Goal: Check status: Check status

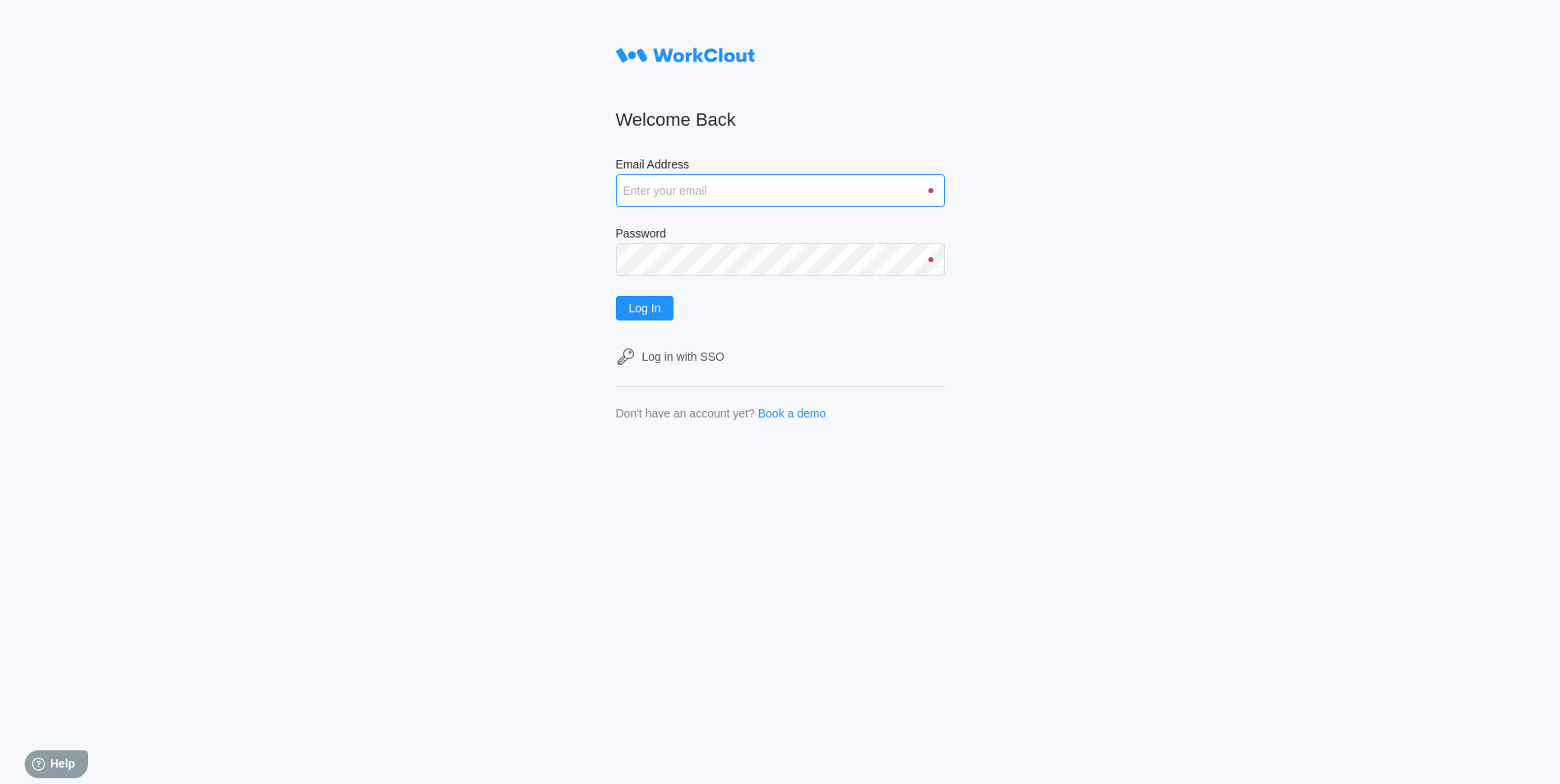
click at [687, 196] on input "Email Address" at bounding box center [780, 190] width 329 height 33
type input "justinsampel@gmail.com"
click at [616, 296] on button "Log In" at bounding box center [644, 308] width 58 height 25
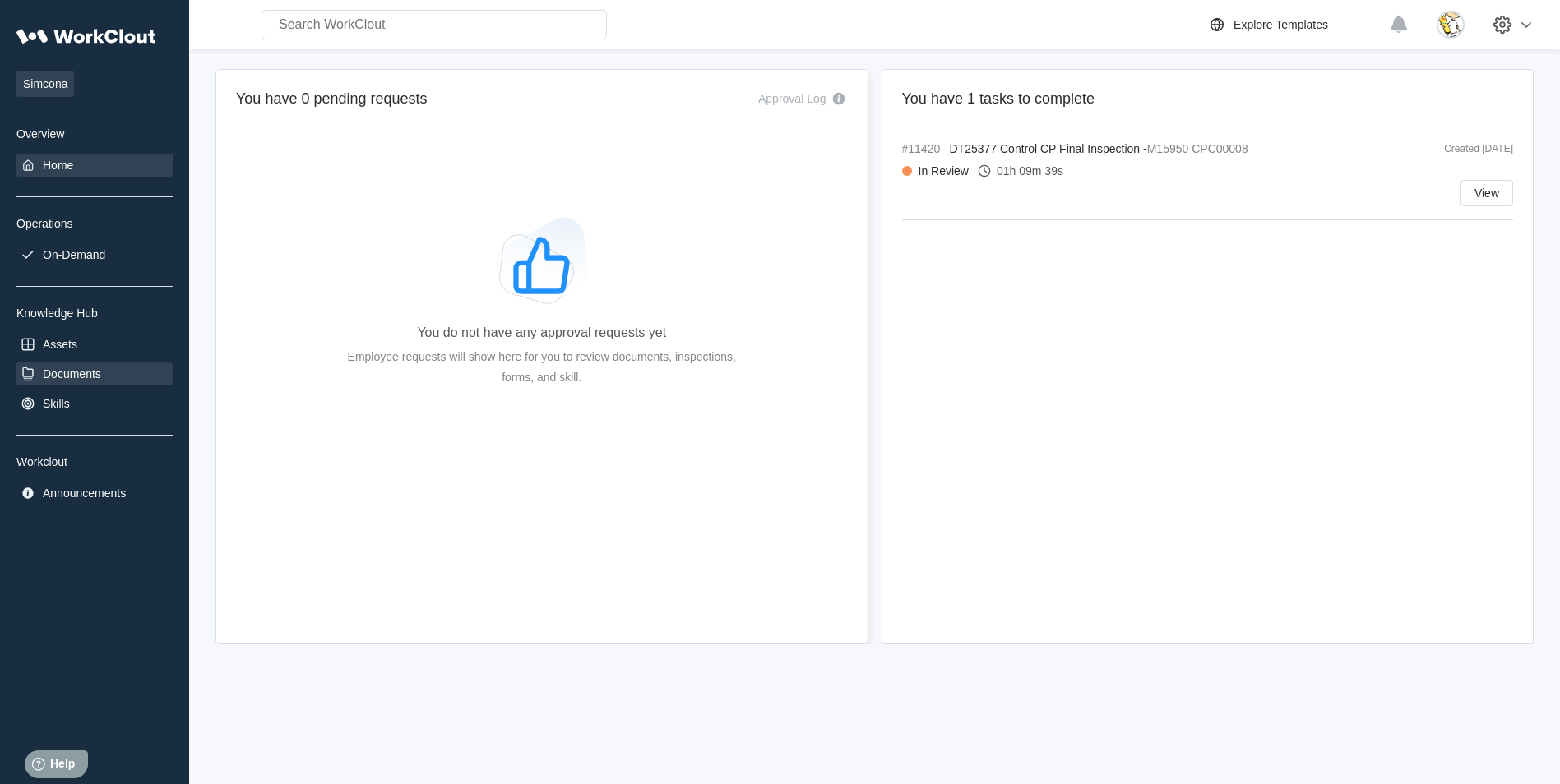
click at [60, 367] on div "Documents" at bounding box center [72, 374] width 58 height 14
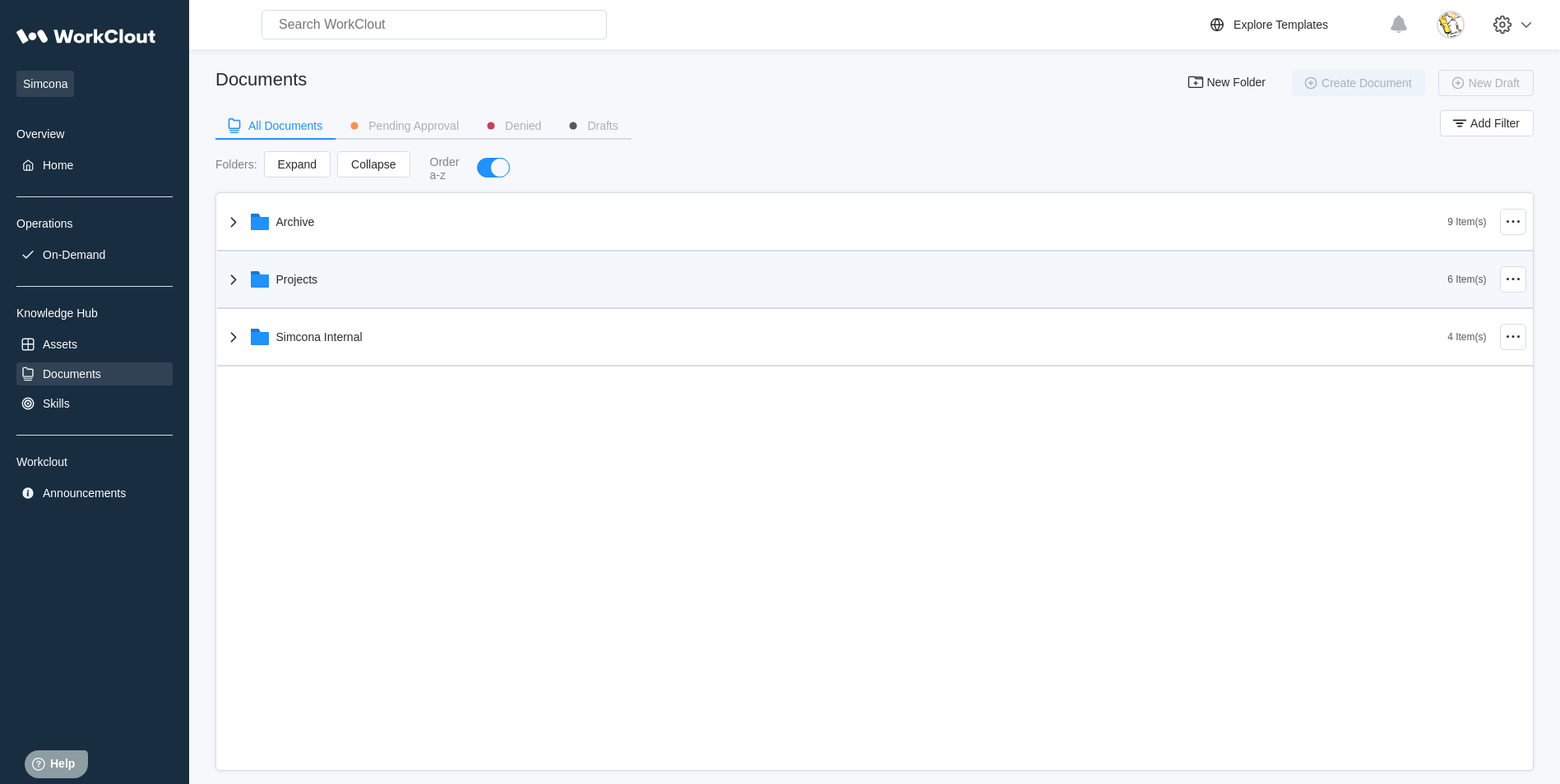
click at [335, 290] on div "Projects" at bounding box center [836, 279] width 1225 height 43
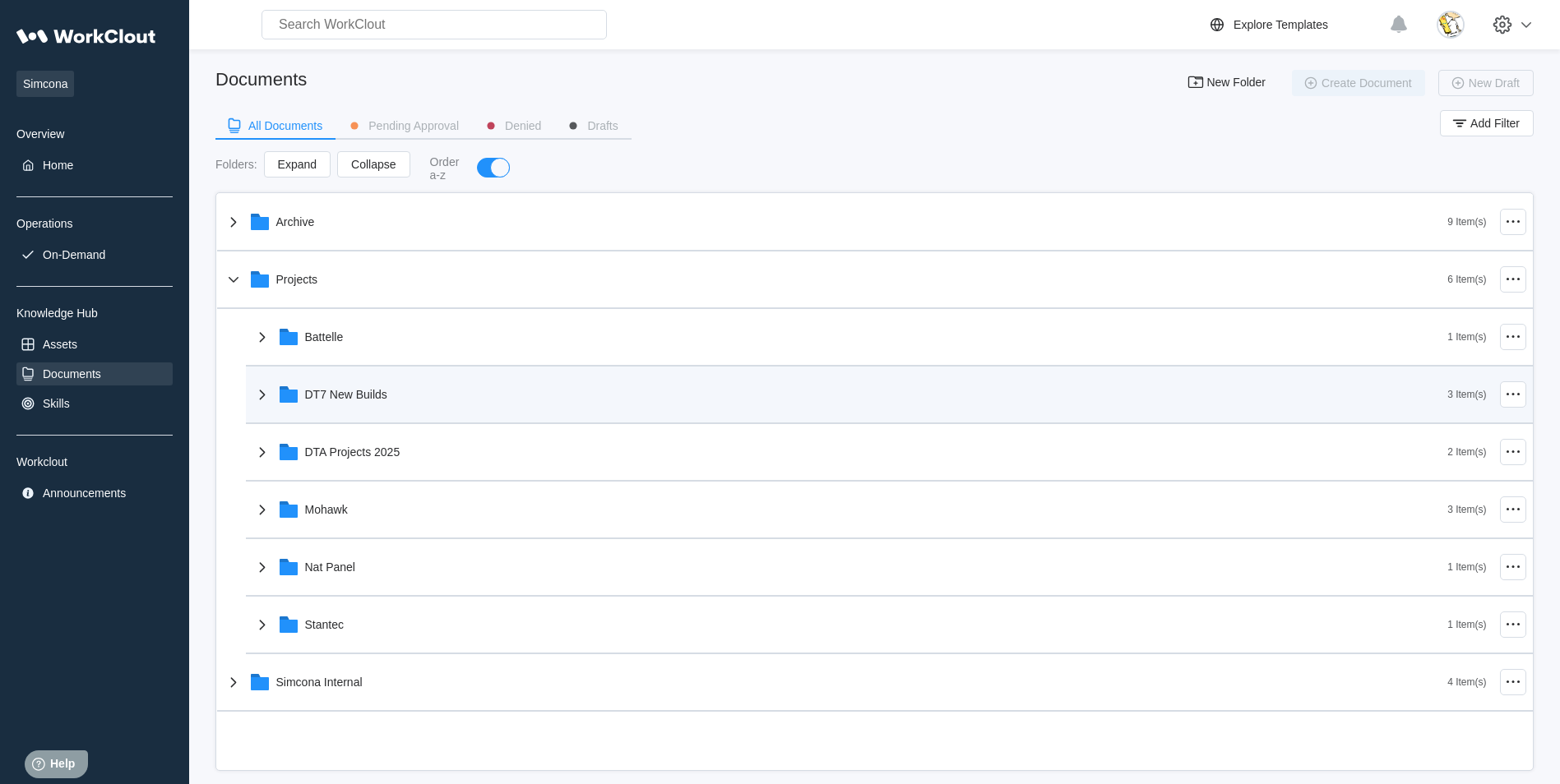
click at [386, 397] on div "DT7 New Builds" at bounding box center [346, 395] width 82 height 14
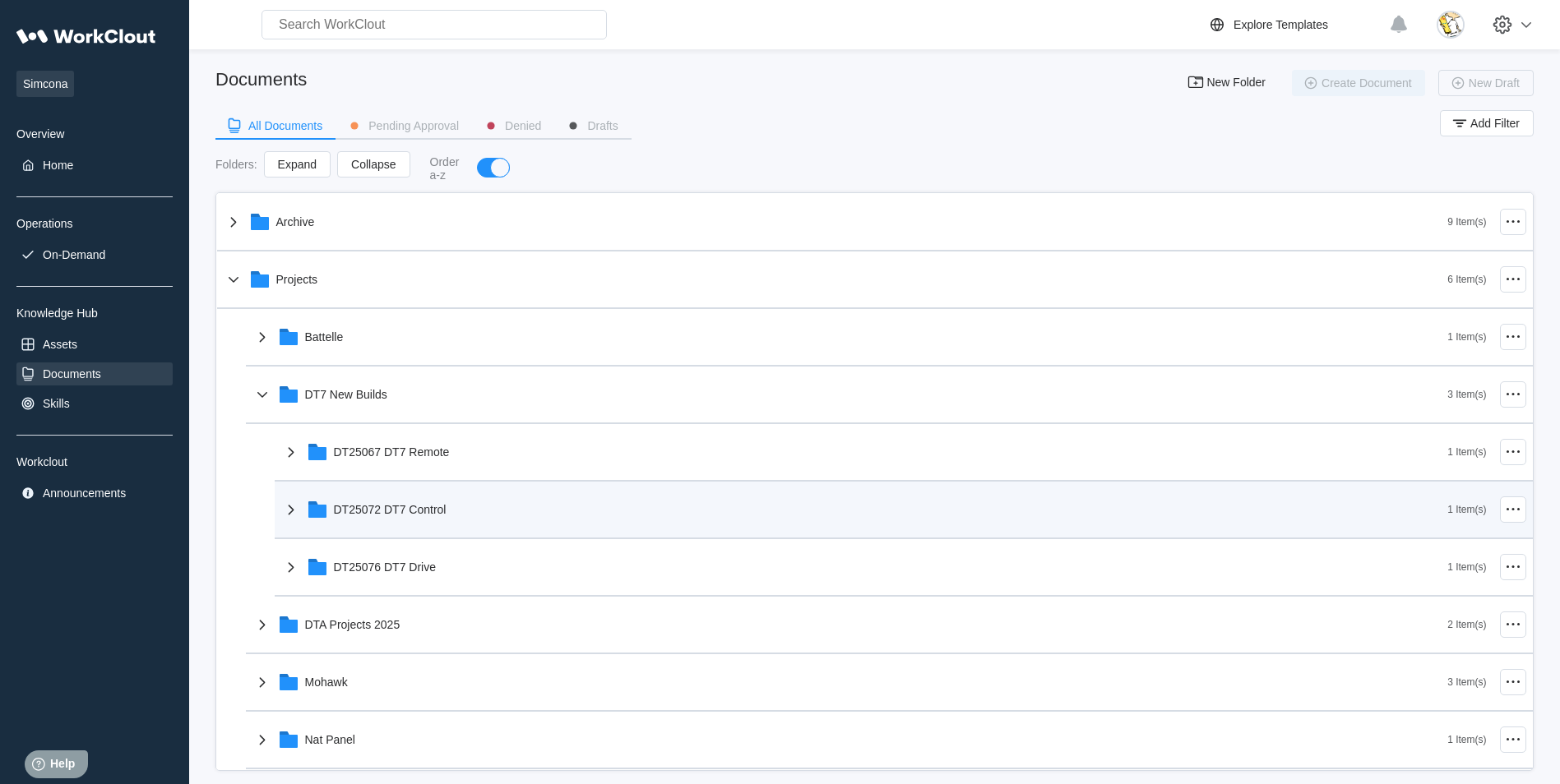
click at [445, 506] on div "DT25072 DT7 Control" at bounding box center [390, 510] width 113 height 14
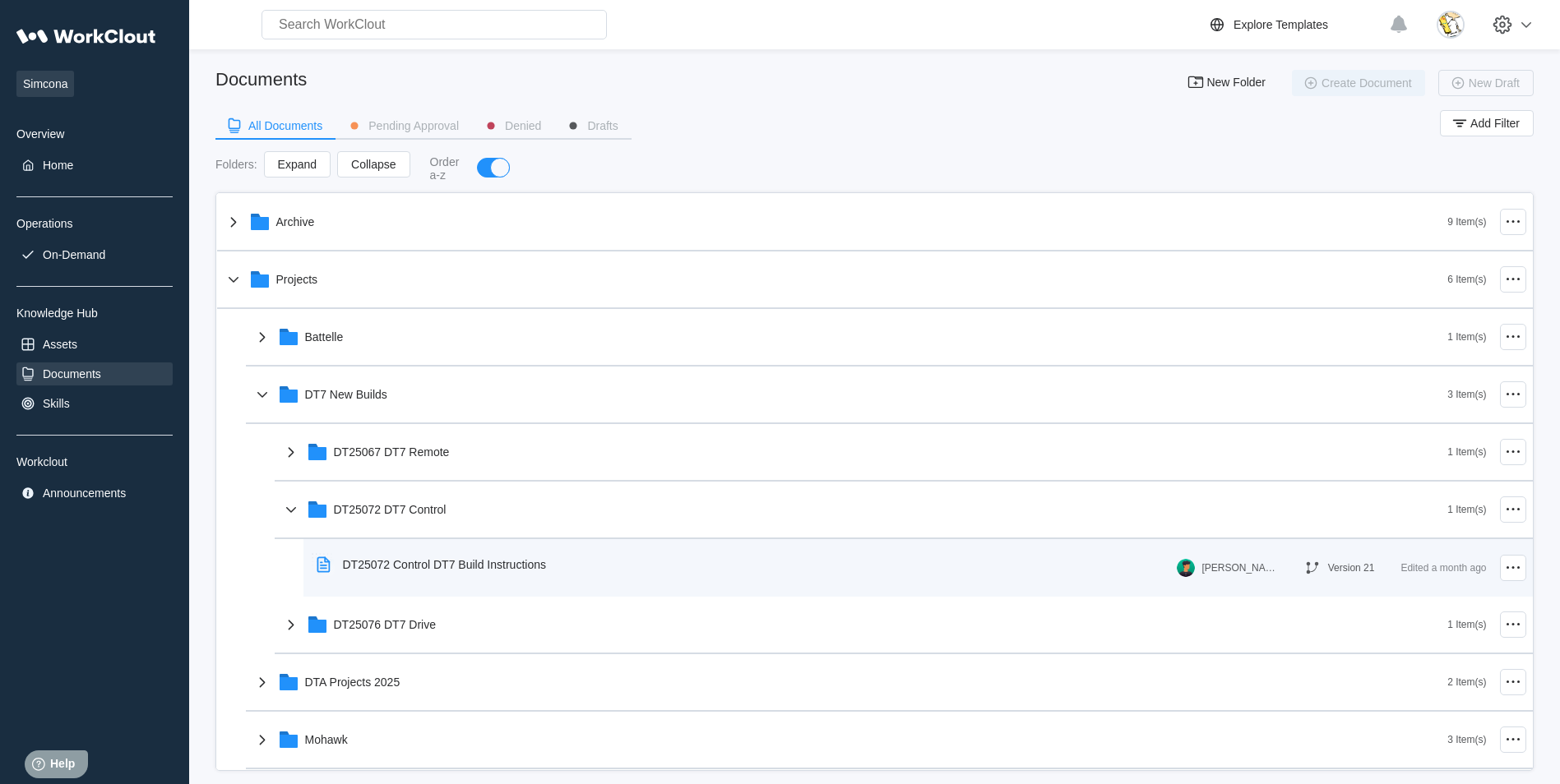
click at [494, 565] on div "DT25072 Control DT7 Build Instructions" at bounding box center [445, 565] width 203 height 14
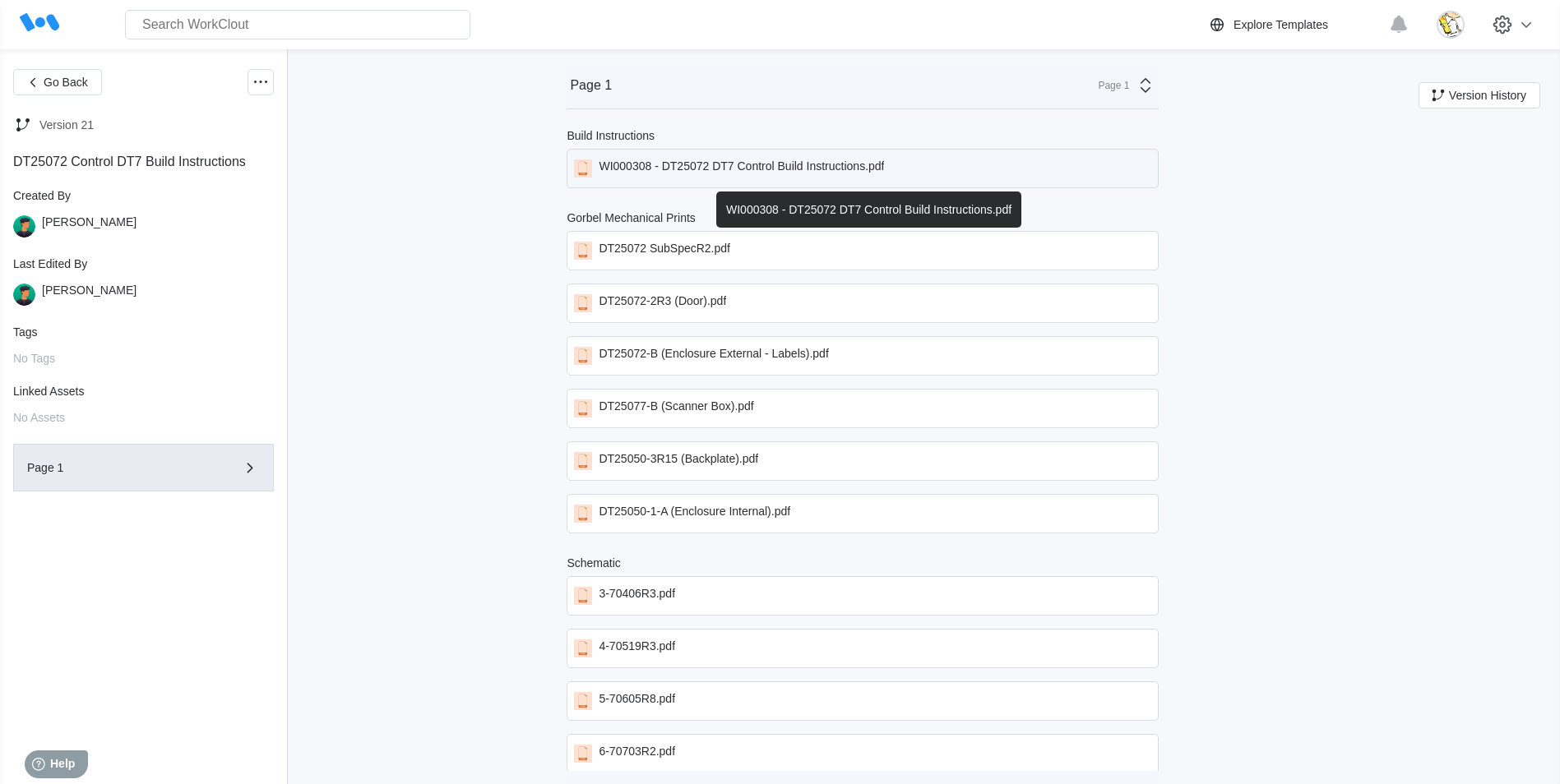
click at [744, 163] on div "WI000308 - DT25072 DT7 Control Build Instructions.pdf" at bounding box center [741, 168] width 285 height 18
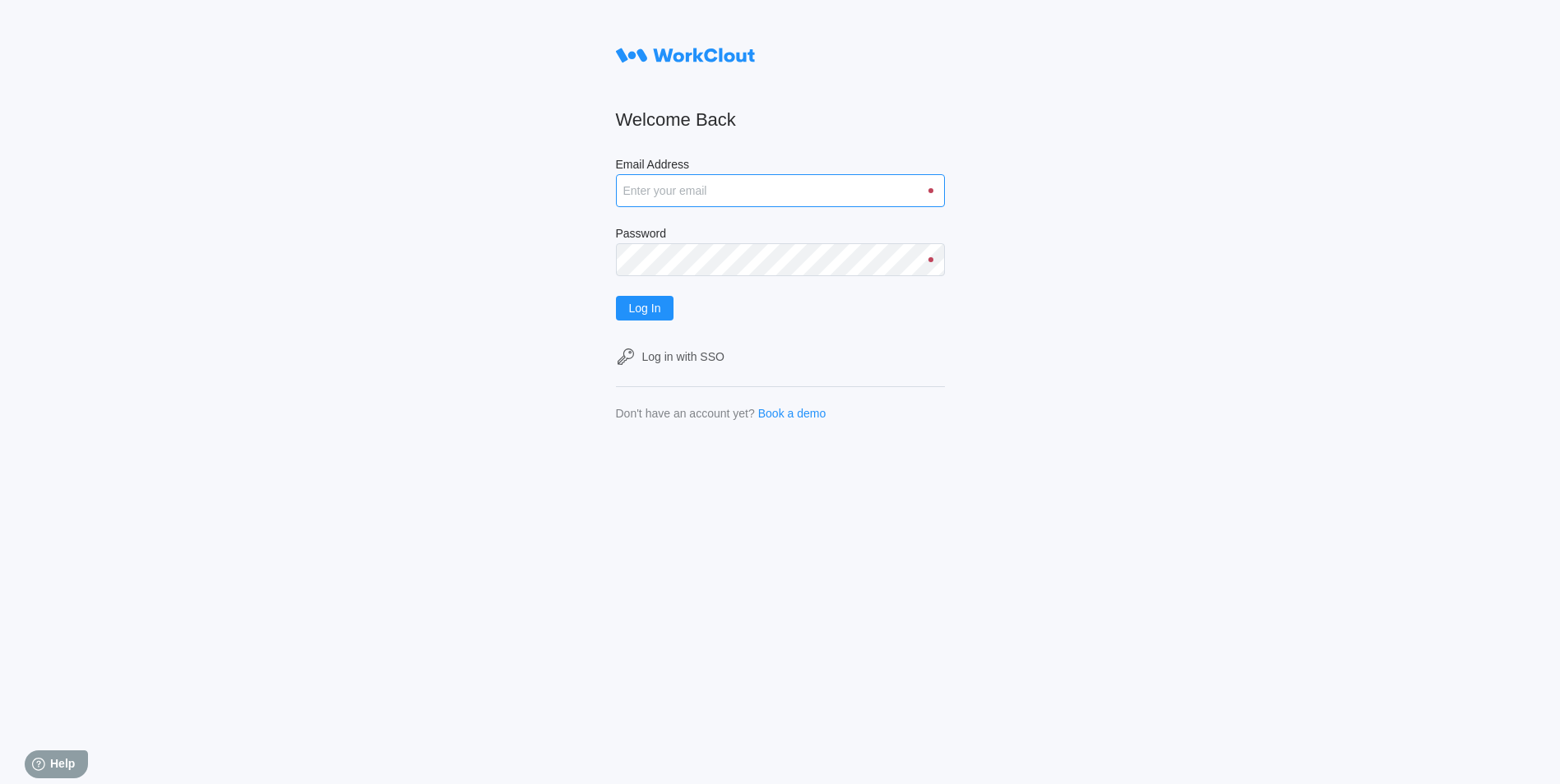
click at [733, 196] on input "Email Address" at bounding box center [780, 190] width 329 height 33
type input "justinsampel@gmail.com"
click at [616, 296] on button "Log In" at bounding box center [644, 308] width 58 height 25
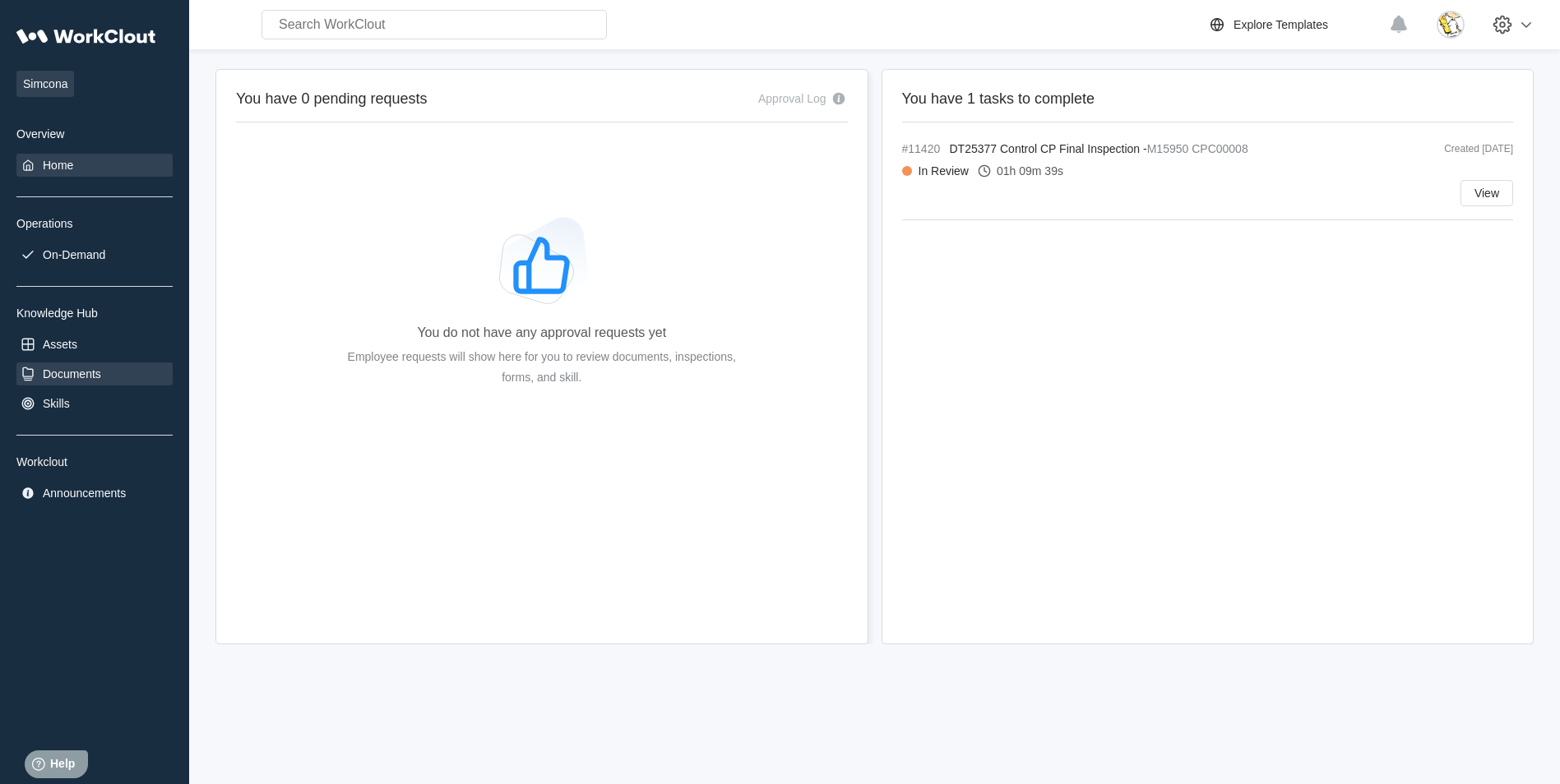
click at [130, 382] on div "Documents" at bounding box center [94, 373] width 157 height 23
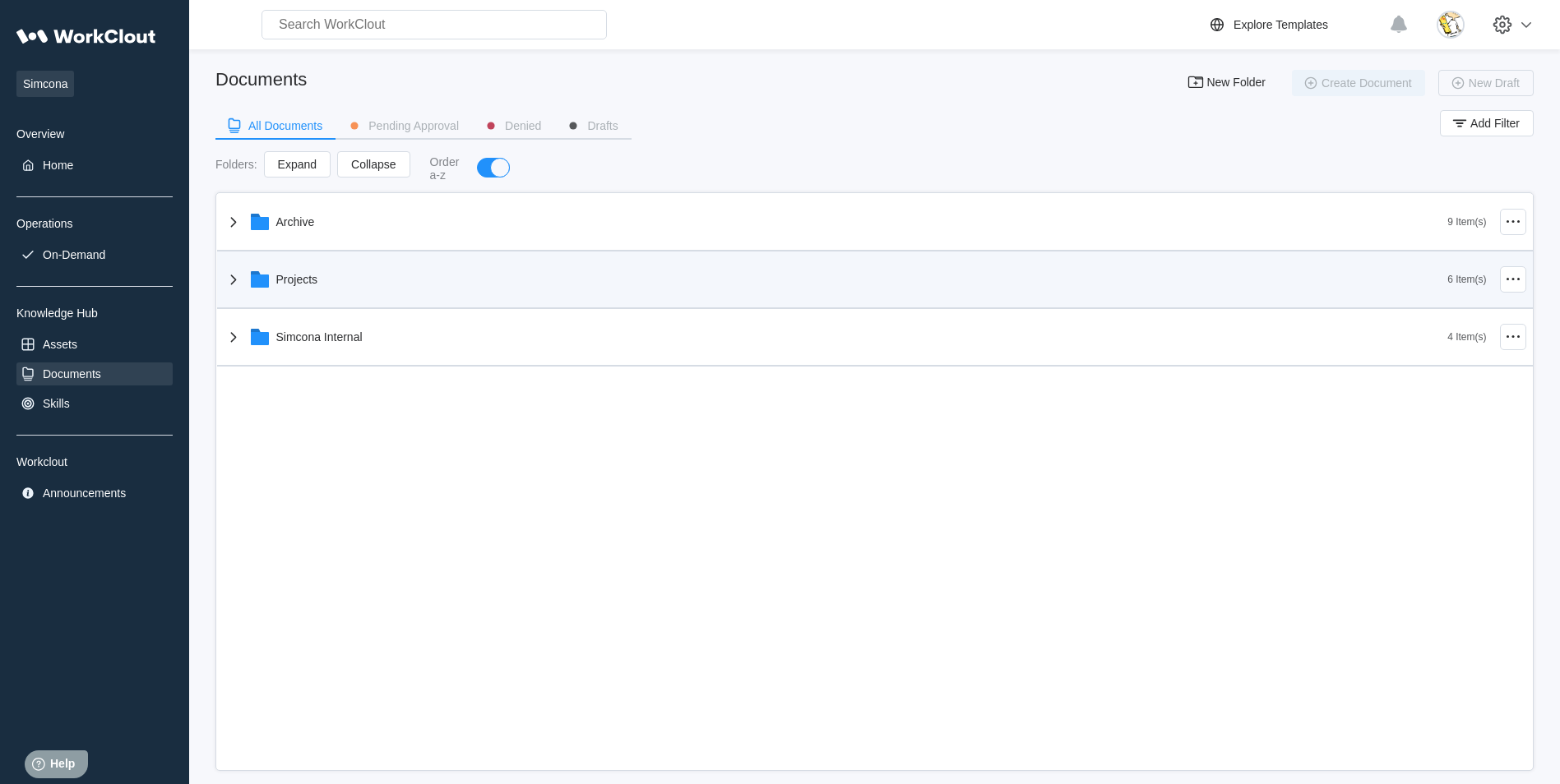
click at [357, 287] on div "Projects" at bounding box center [836, 279] width 1225 height 43
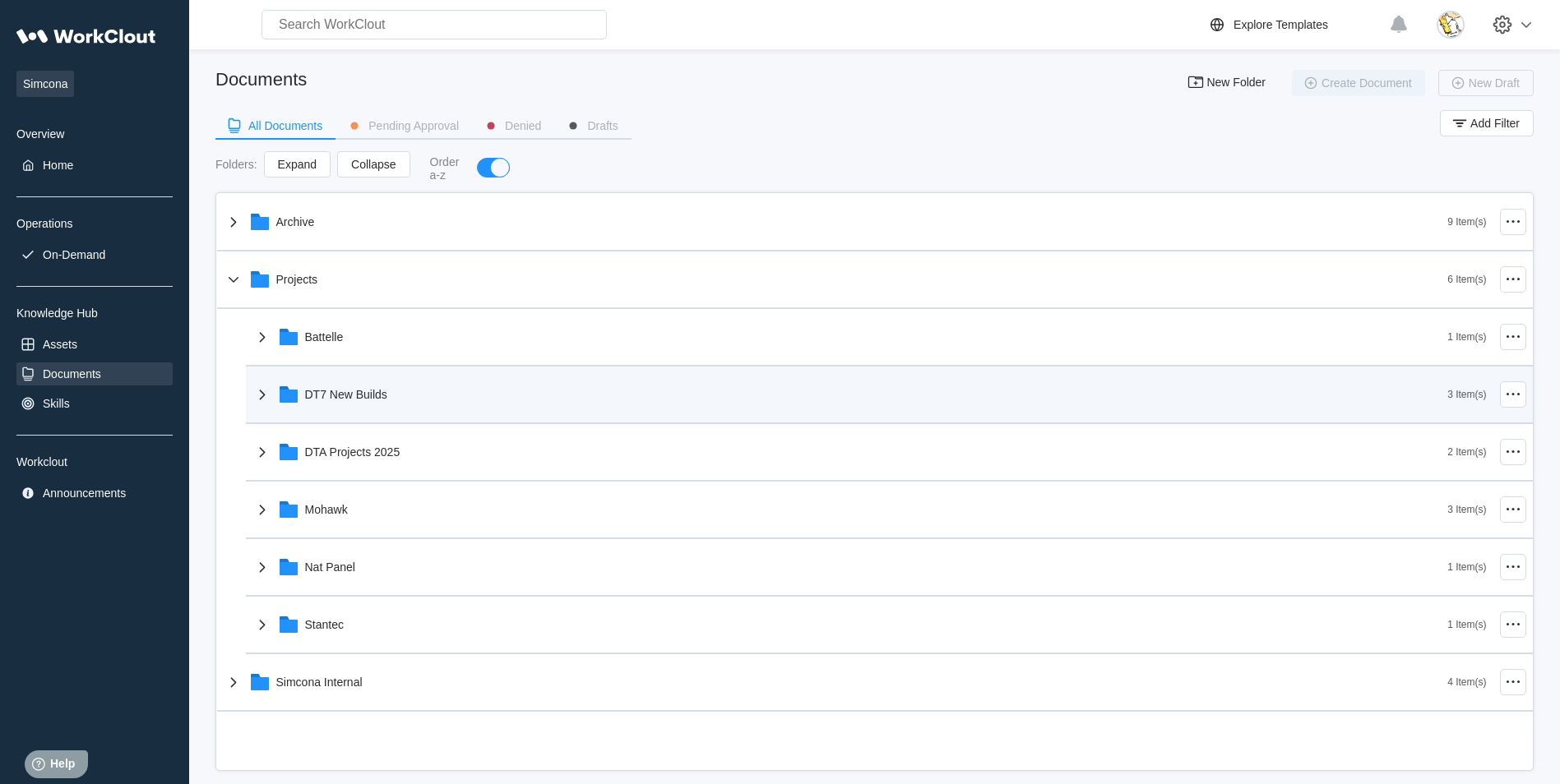
click at [402, 399] on div "DT7 New Builds" at bounding box center [850, 395] width 1196 height 43
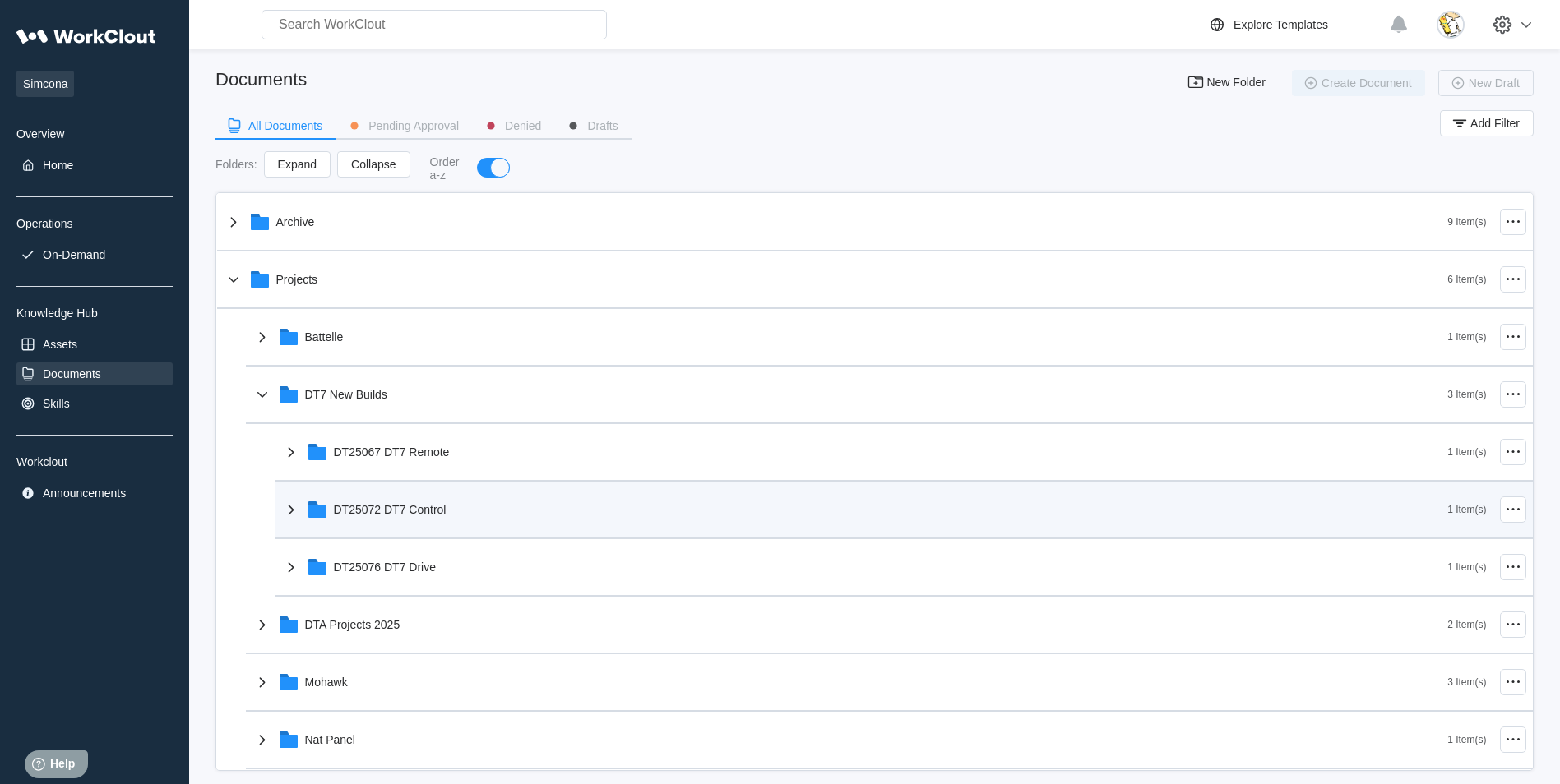
click at [441, 513] on div "DT25072 DT7 Control" at bounding box center [390, 510] width 113 height 14
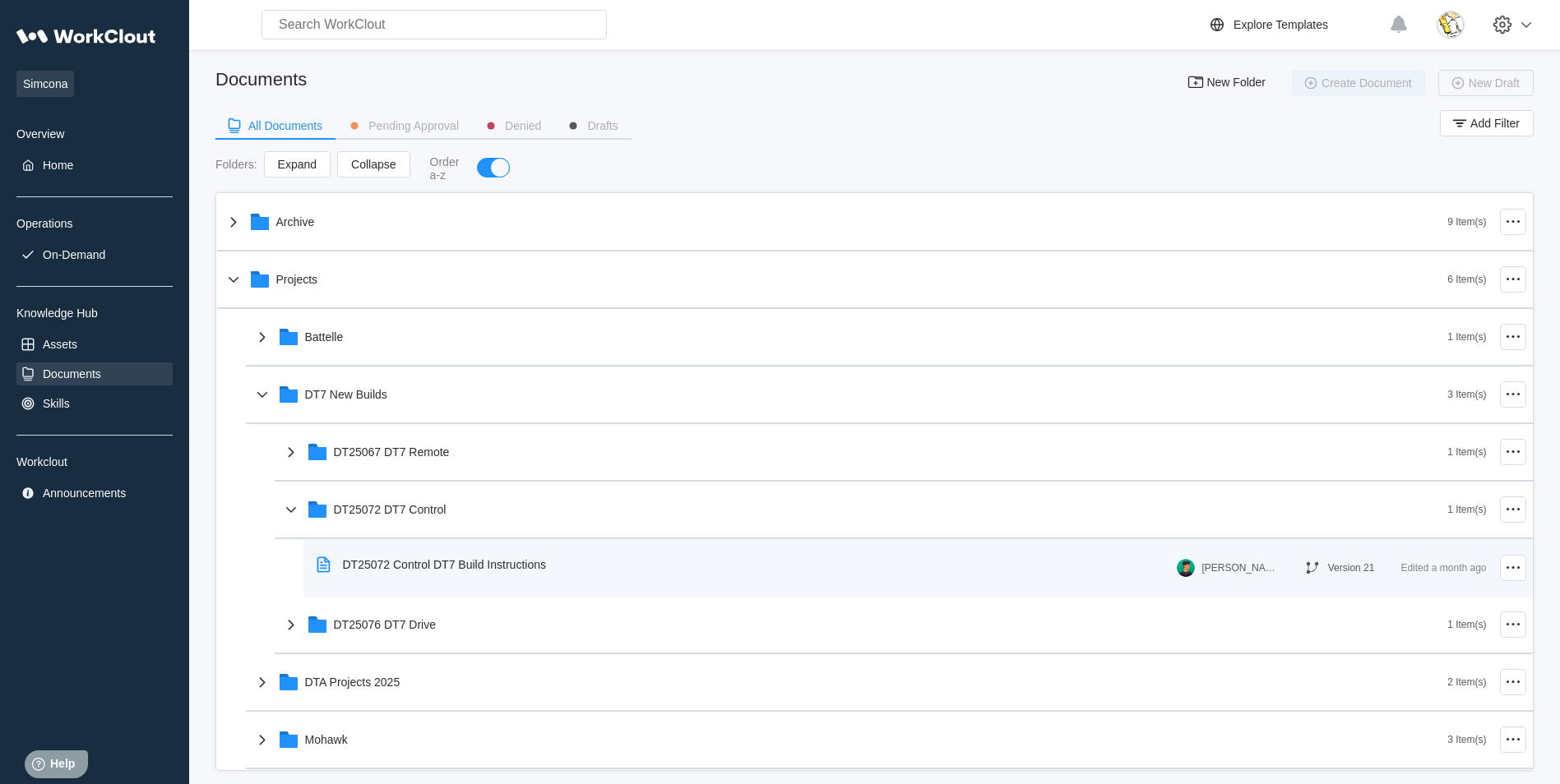
click at [472, 556] on div "DT25072 Control DT7 Build Instructions" at bounding box center [434, 565] width 249 height 38
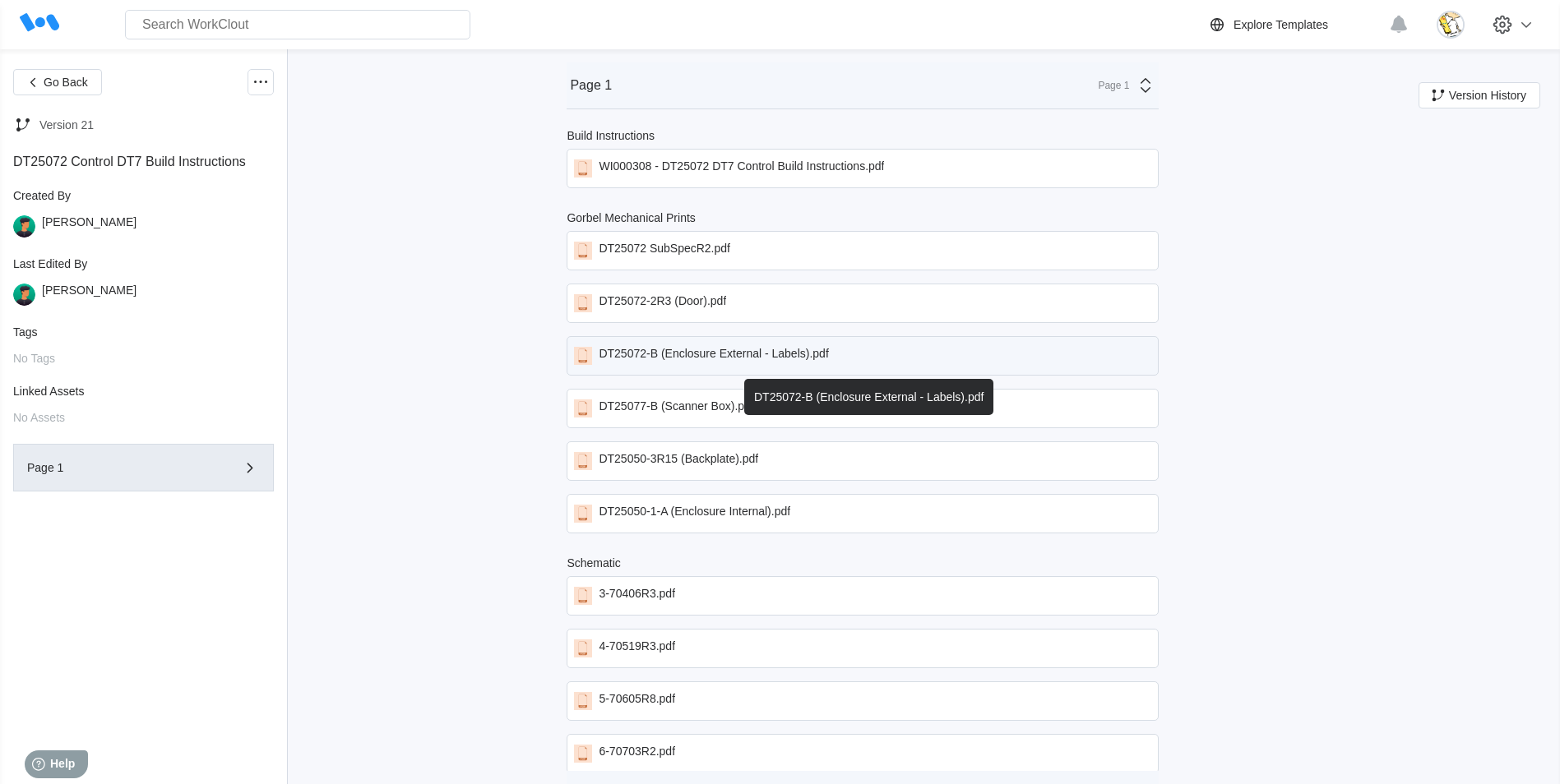
click at [738, 356] on div "DT25072-B (Enclosure External - Labels).pdf" at bounding box center [713, 356] width 230 height 18
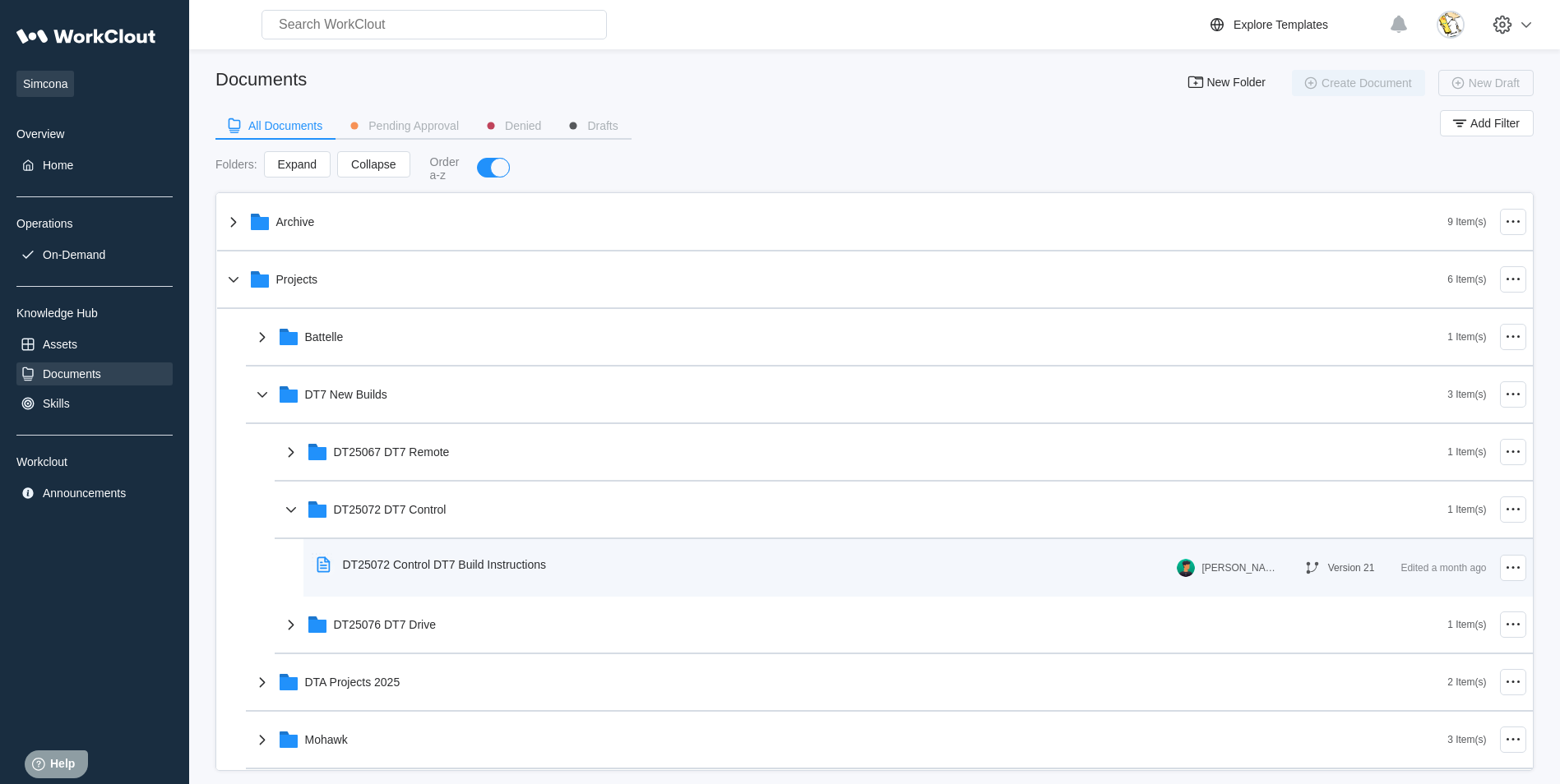
click at [423, 571] on div "DT25072 Control DT7 Build Instructions" at bounding box center [445, 565] width 203 height 14
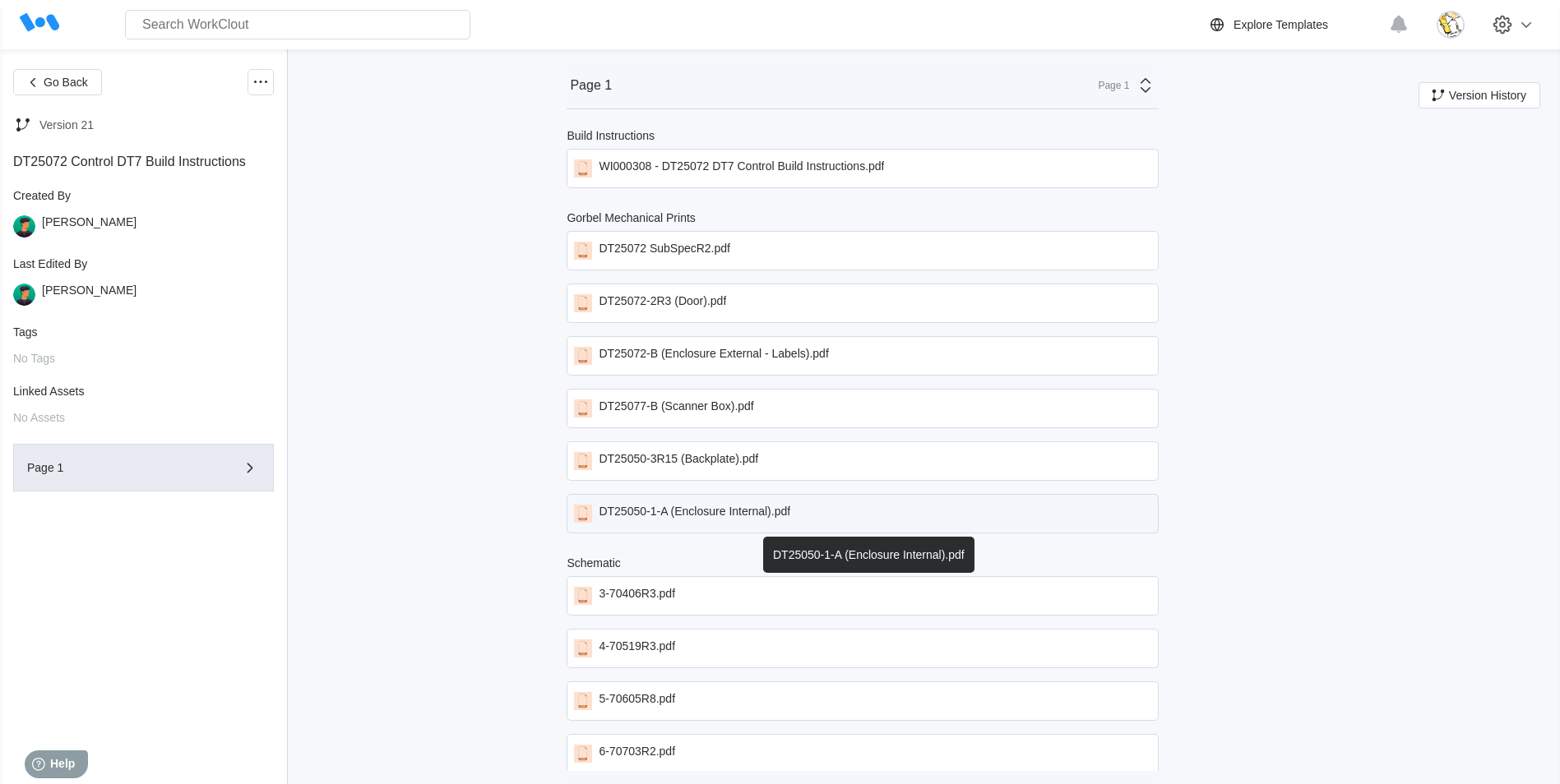
click at [747, 518] on div "DT25050-1-A (Enclosure Internal).pdf" at bounding box center [694, 513] width 191 height 18
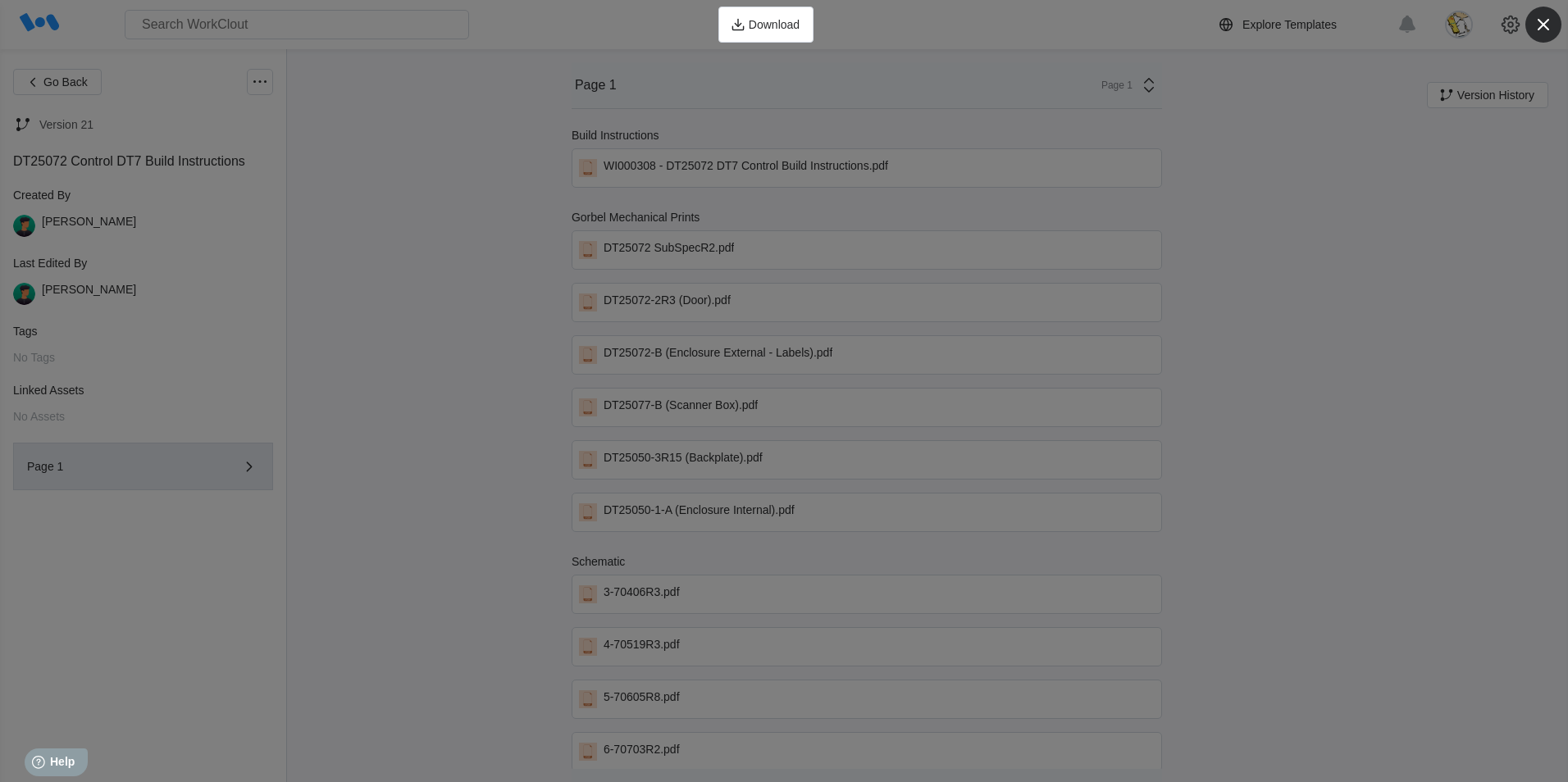
click at [1548, 30] on icon "button" at bounding box center [1543, 24] width 23 height 23
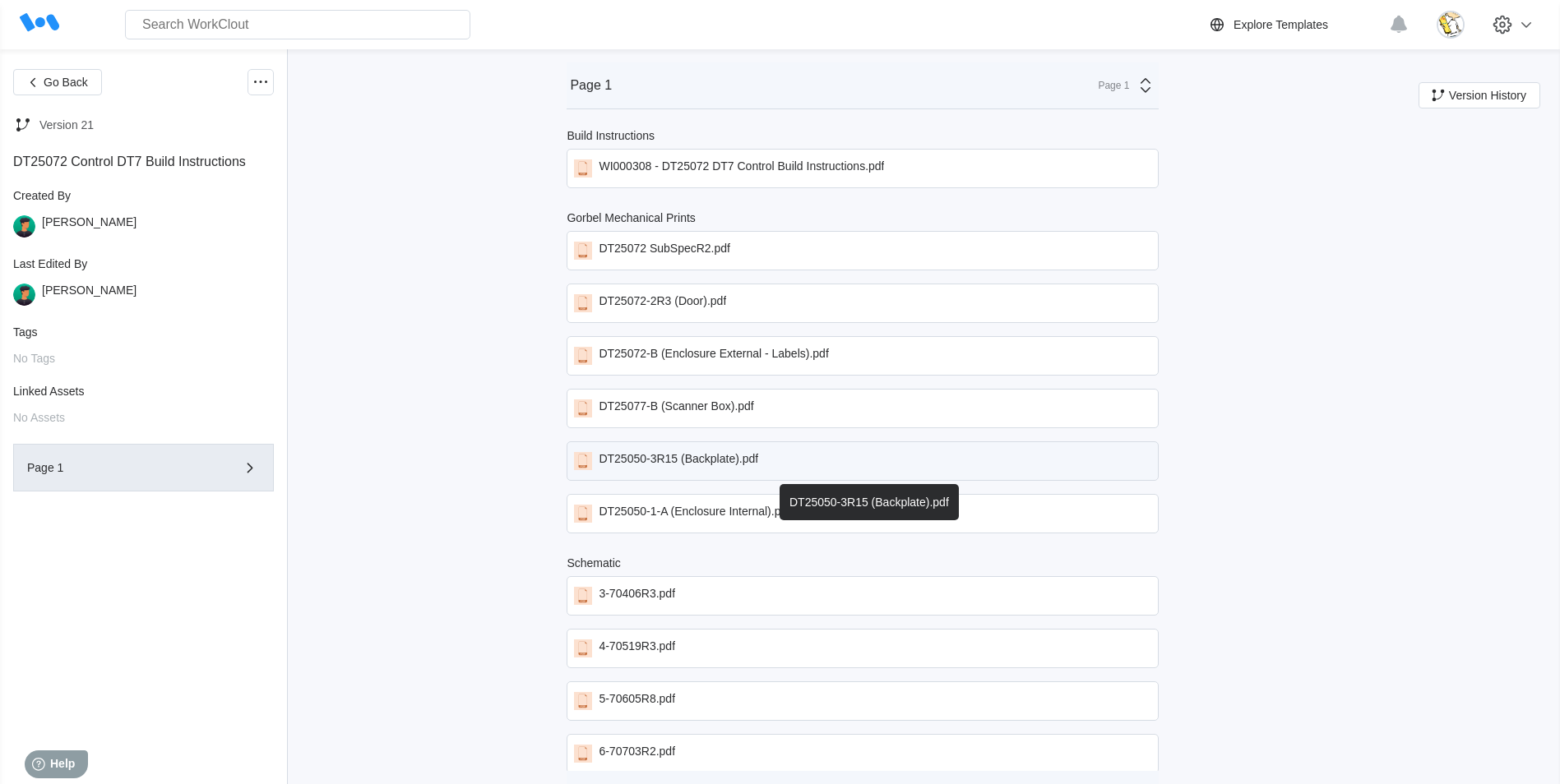
click at [758, 467] on div "DT25050-3R15 (Backplate).pdf" at bounding box center [678, 461] width 159 height 18
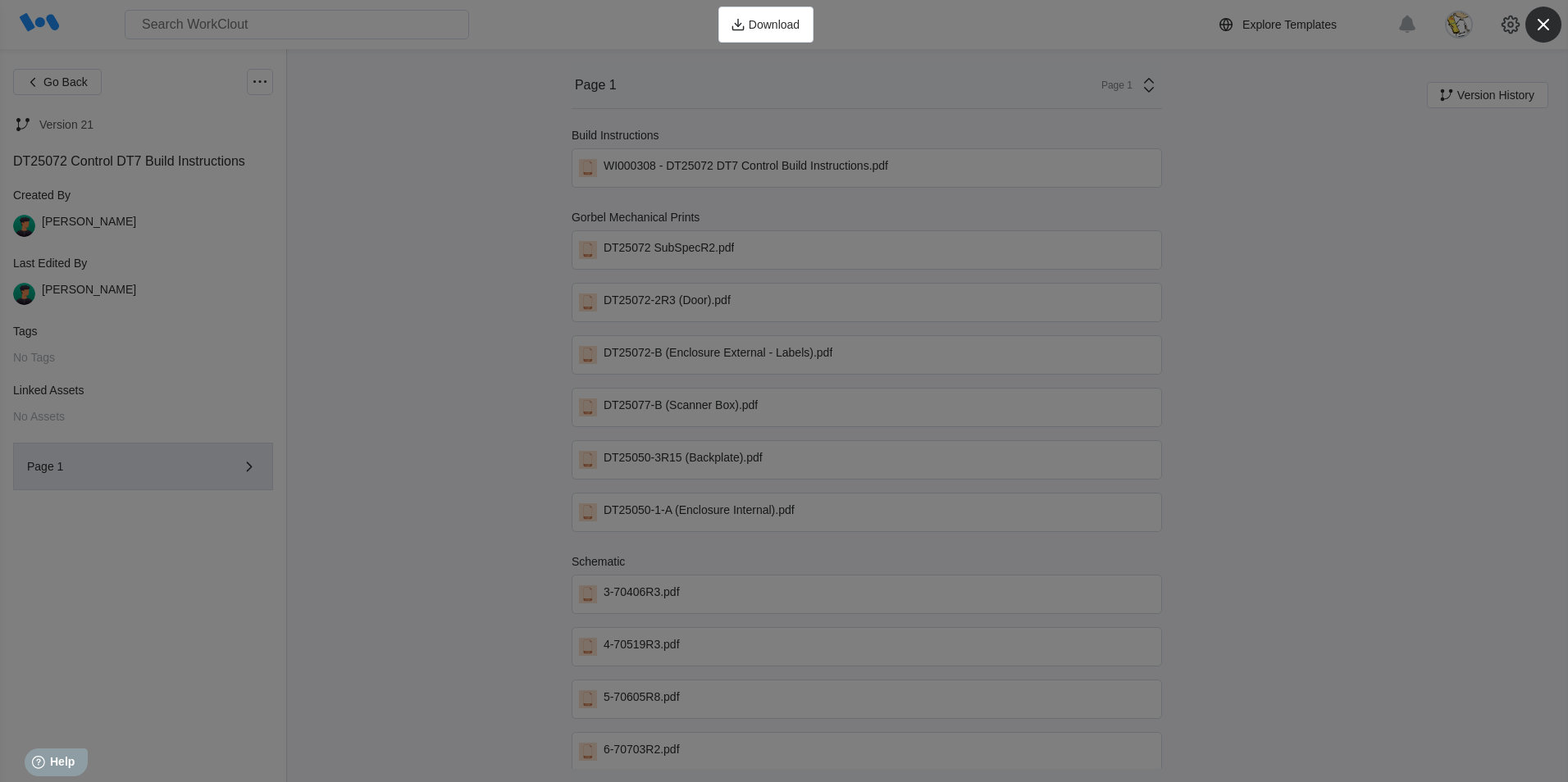
drag, startPoint x: 1547, startPoint y: 25, endPoint x: 1462, endPoint y: 77, distance: 99.6
click at [1547, 25] on icon "button" at bounding box center [1543, 24] width 23 height 23
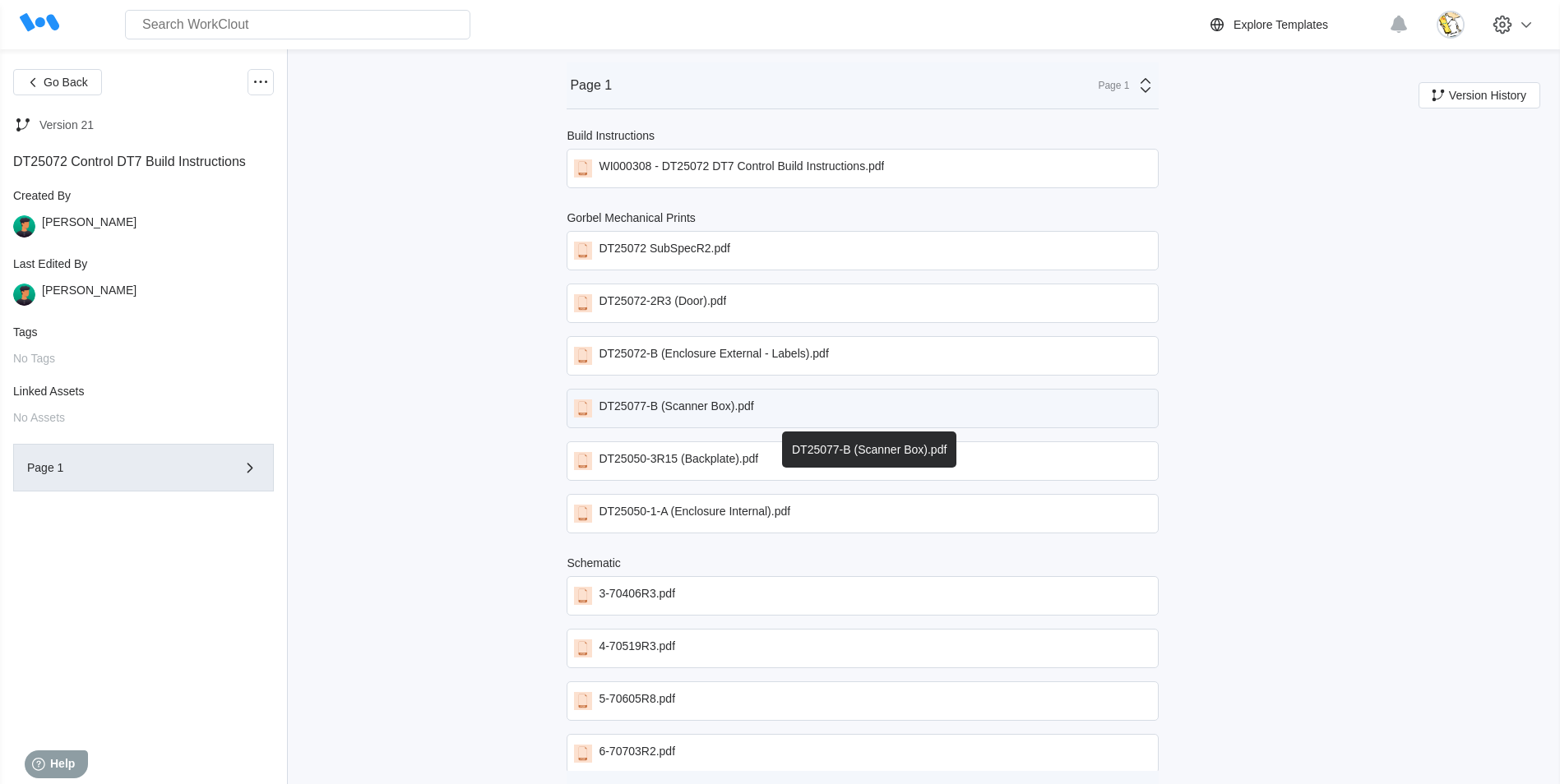
click at [760, 395] on div "DT25077-B (Scanner Box).pdf" at bounding box center [862, 408] width 592 height 40
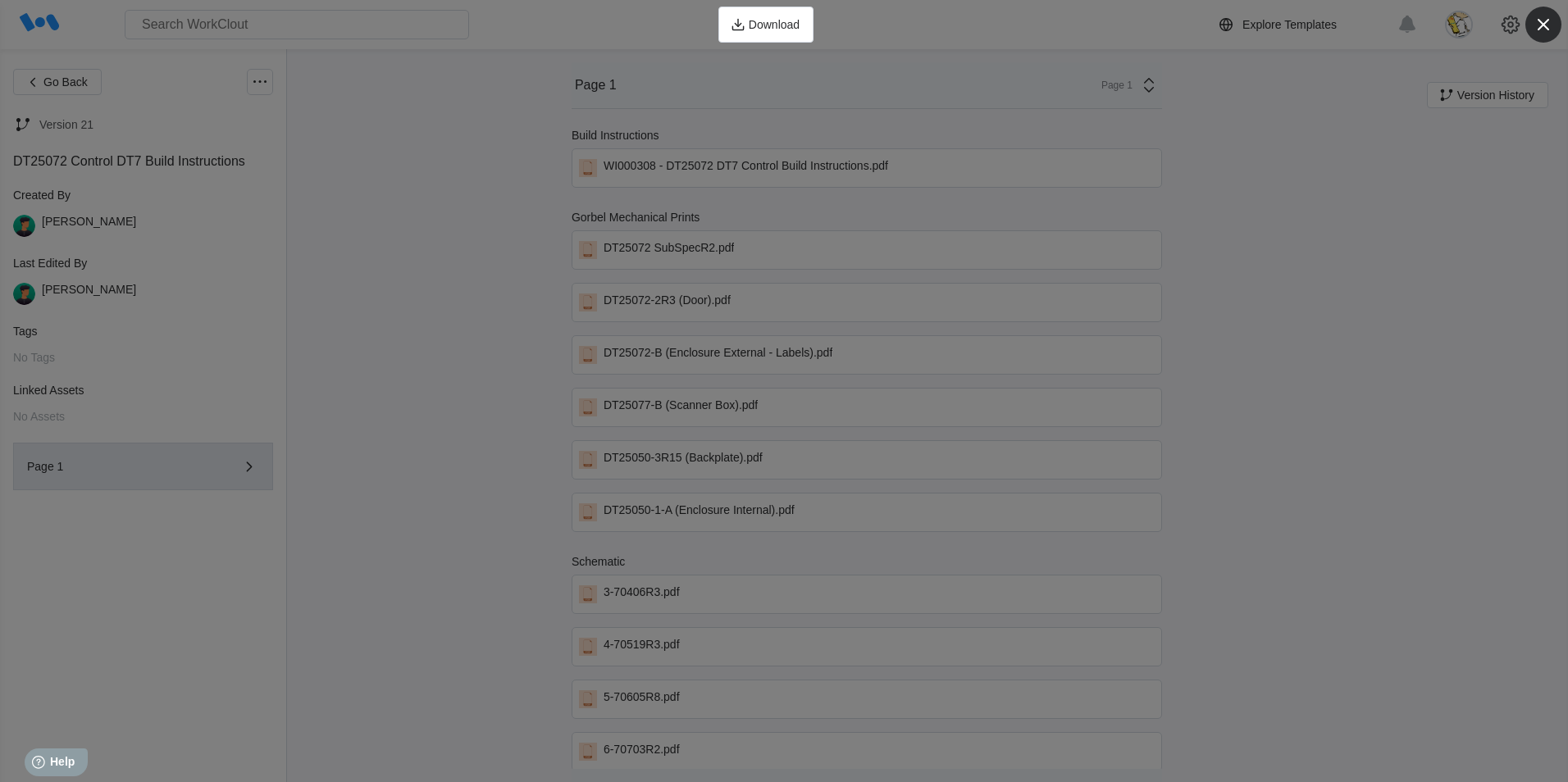
click at [1548, 15] on icon "button" at bounding box center [1543, 24] width 23 height 23
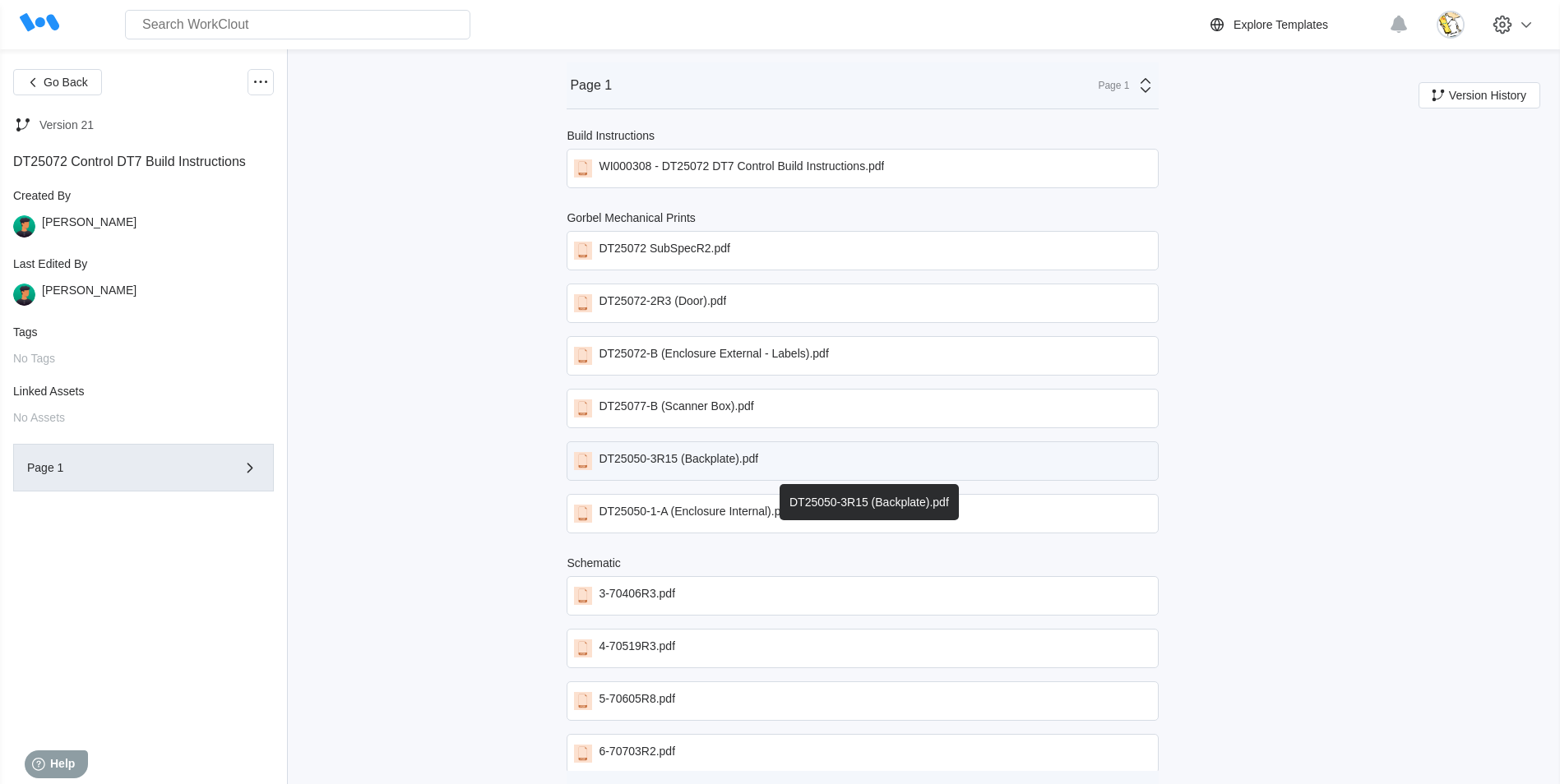
click at [751, 459] on div "DT25050-3R15 (Backplate).pdf" at bounding box center [678, 461] width 159 height 18
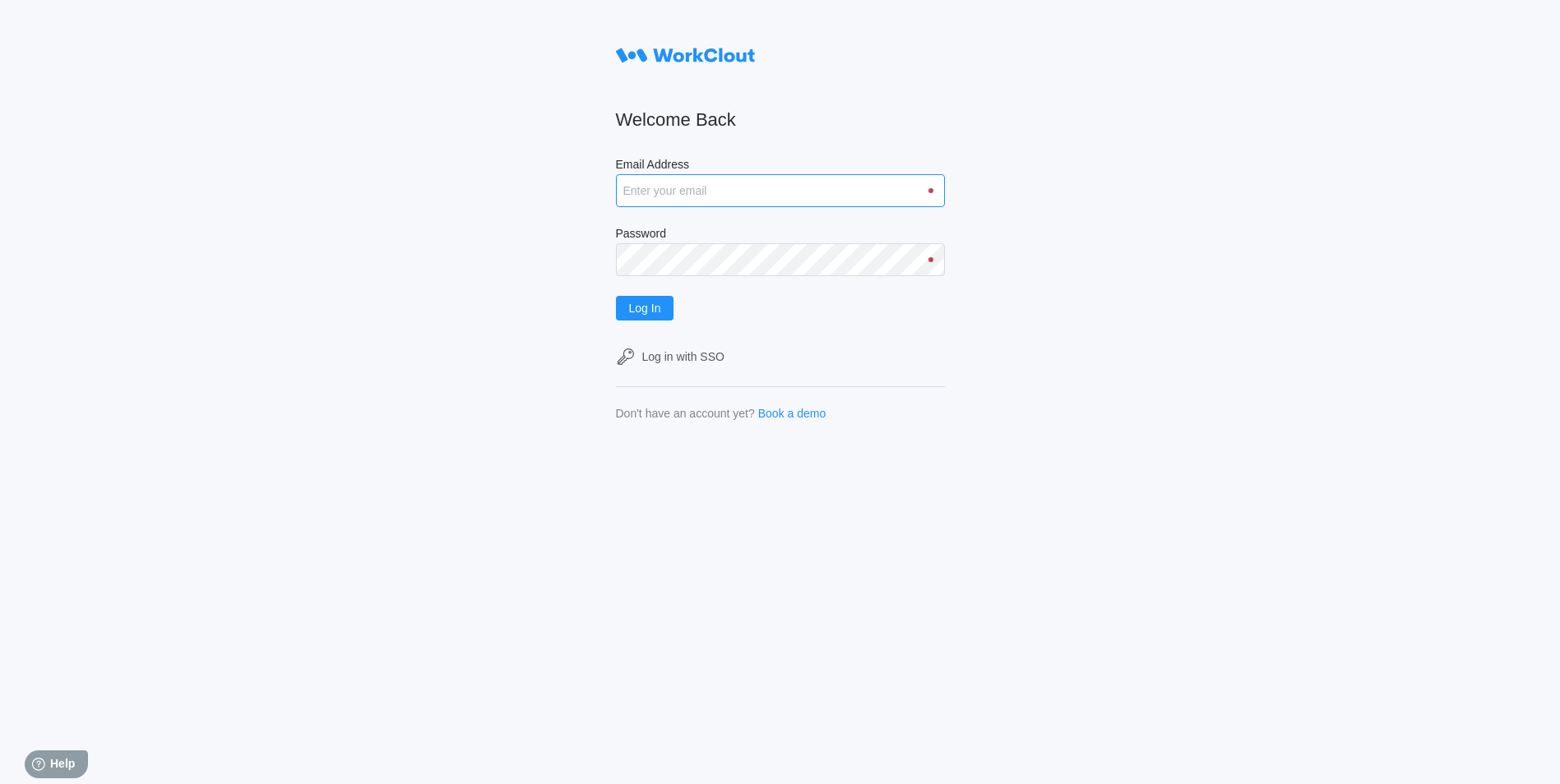
click at [749, 196] on input "Email Address" at bounding box center [780, 190] width 329 height 33
type input "[EMAIL_ADDRESS][DOMAIN_NAME]"
click at [616, 296] on button "Log In" at bounding box center [644, 308] width 58 height 25
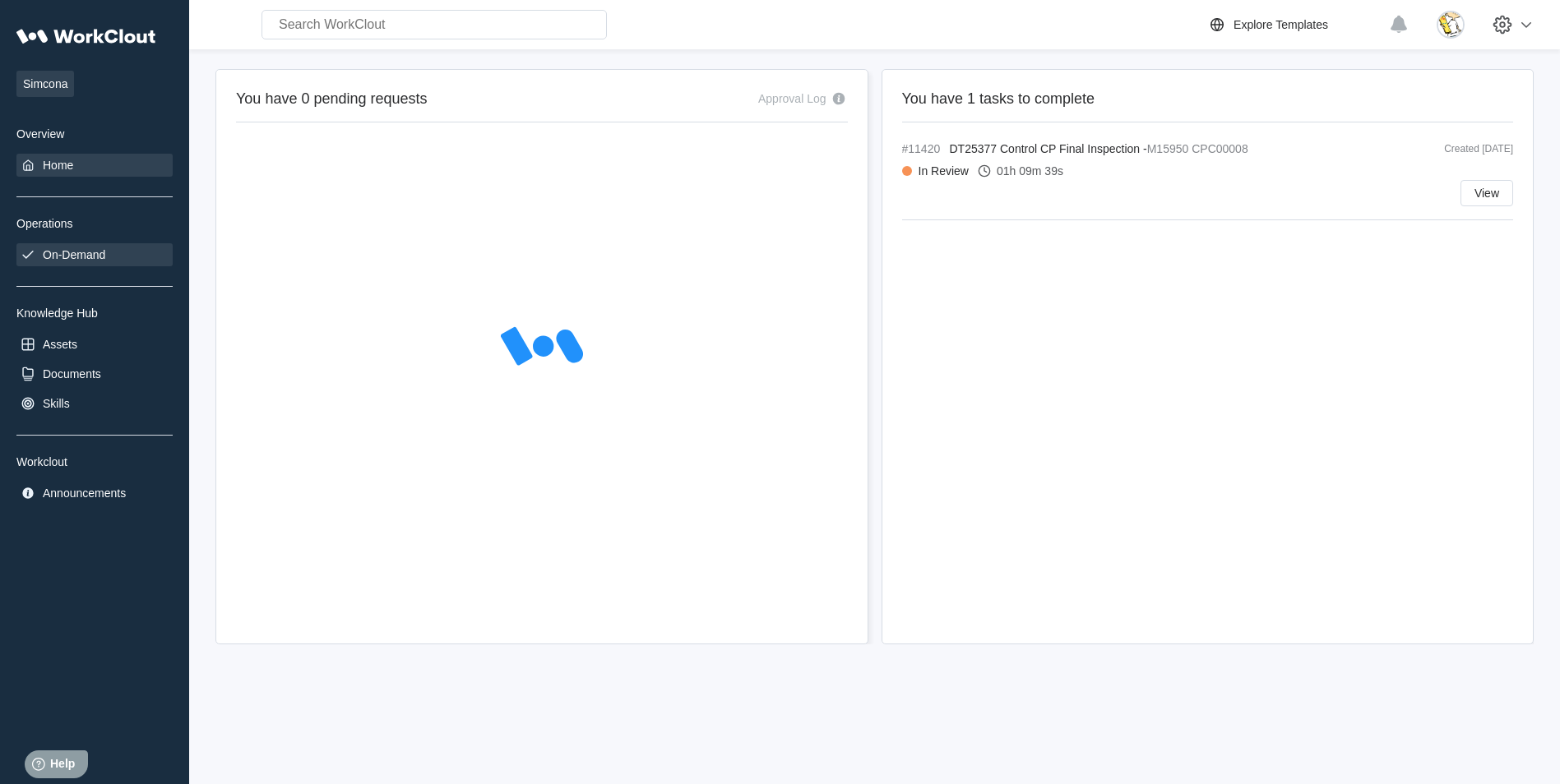
click at [73, 249] on div "On-Demand" at bounding box center [75, 255] width 63 height 14
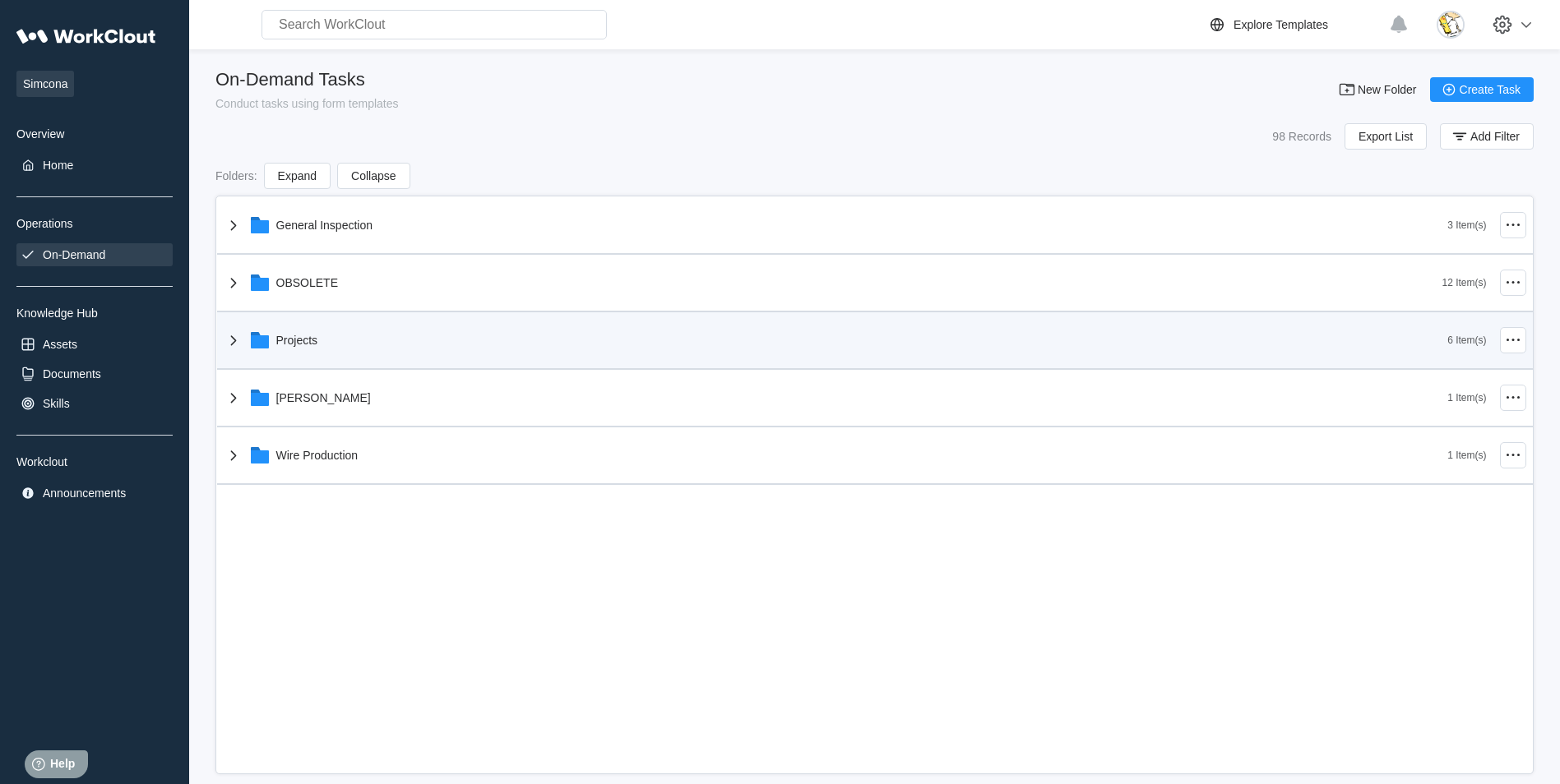
click at [287, 348] on div "Projects" at bounding box center [836, 340] width 1225 height 43
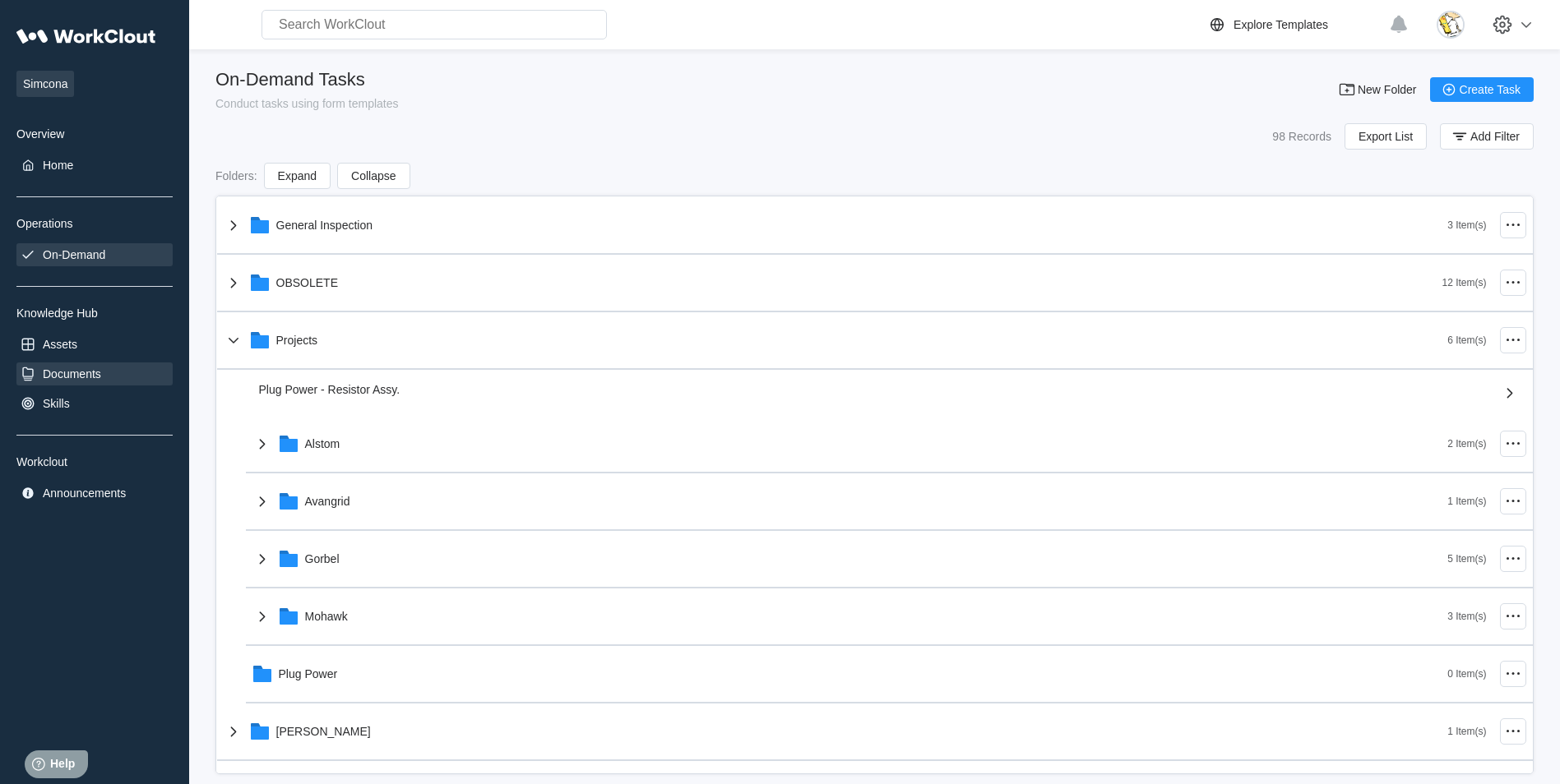
click at [90, 371] on div "Documents" at bounding box center [72, 374] width 58 height 14
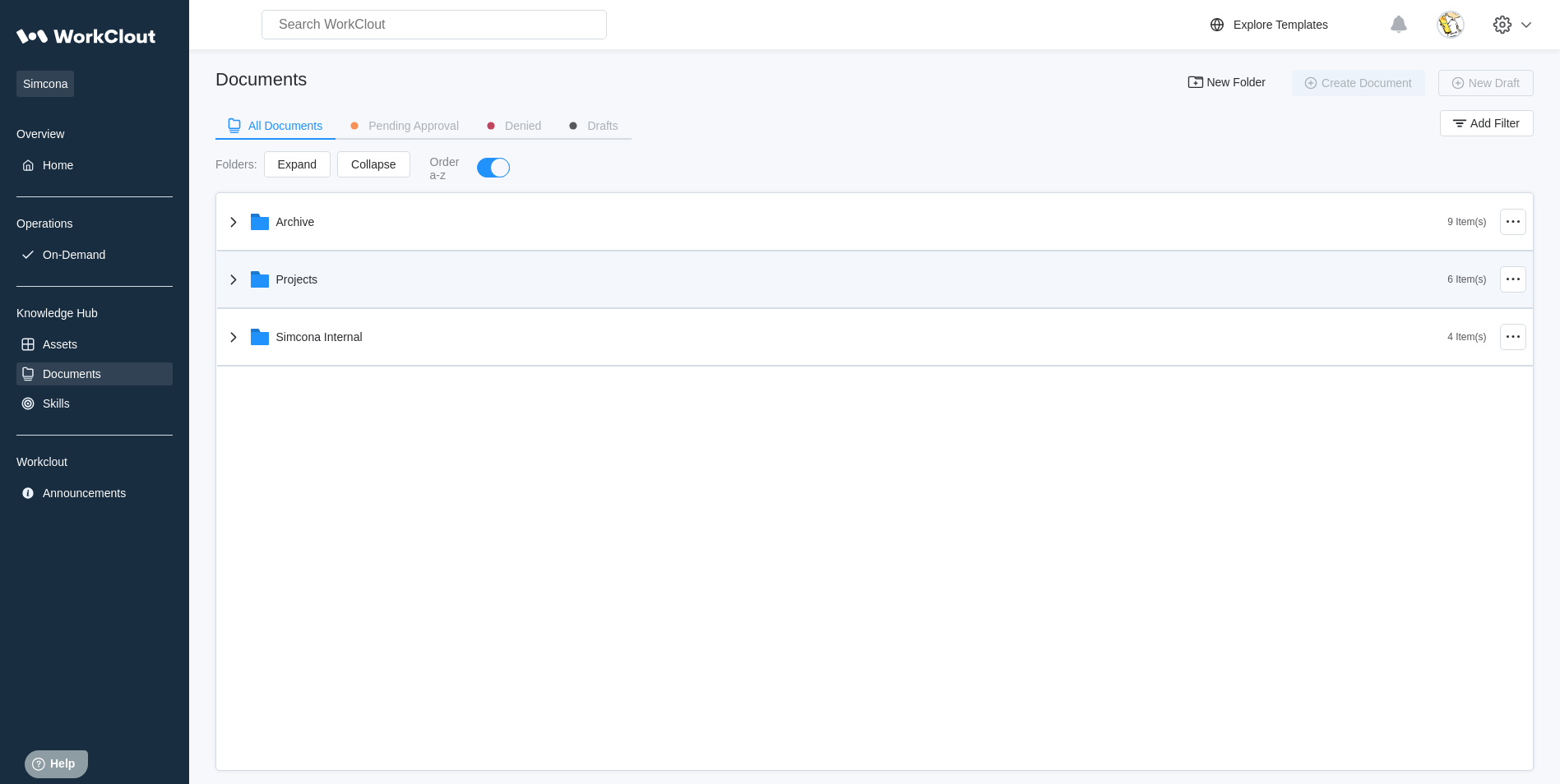
click at [329, 301] on div "Projects 6 Item(s)" at bounding box center [875, 280] width 1316 height 58
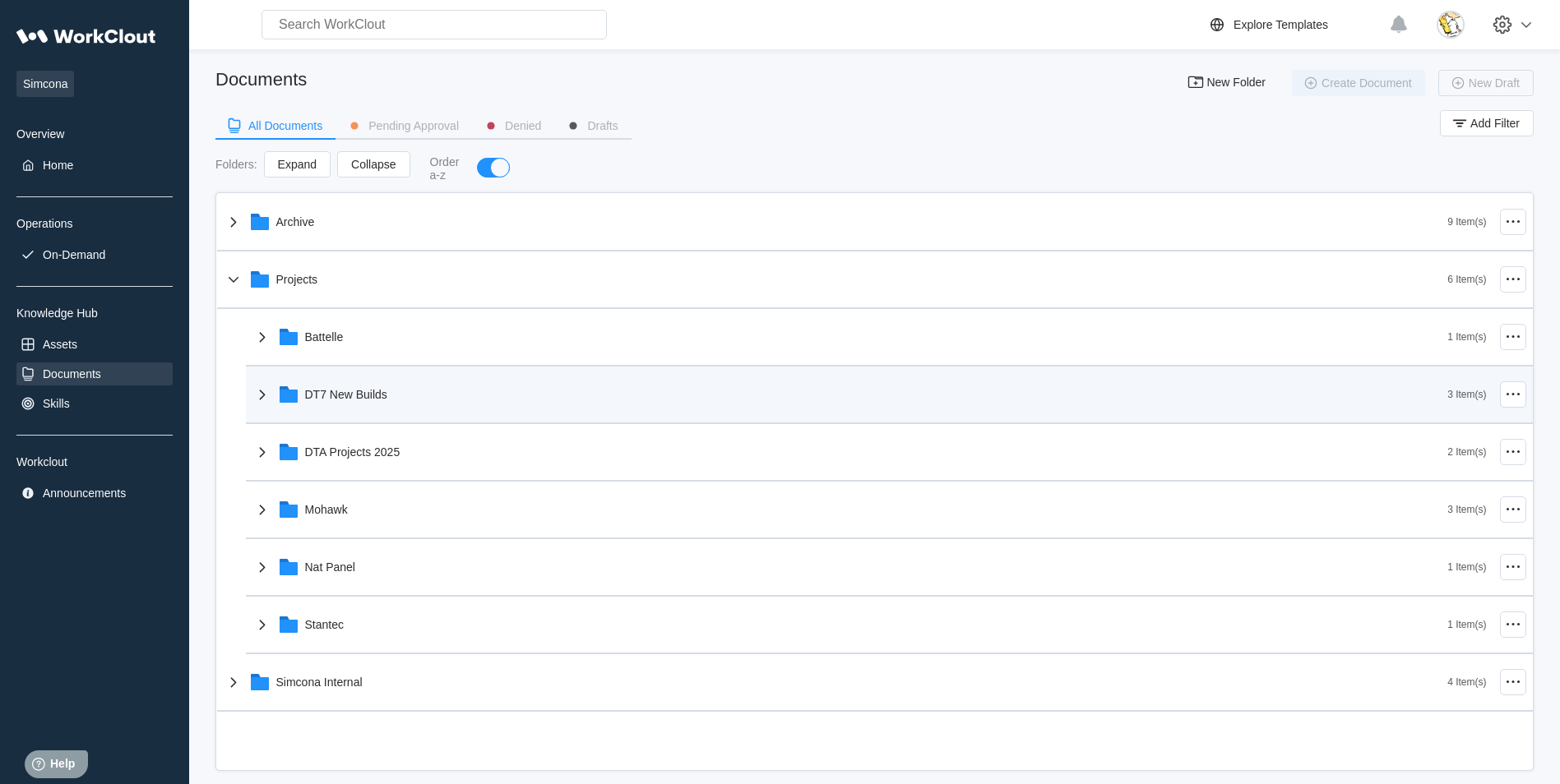
click at [374, 399] on div "DT7 New Builds" at bounding box center [346, 395] width 82 height 14
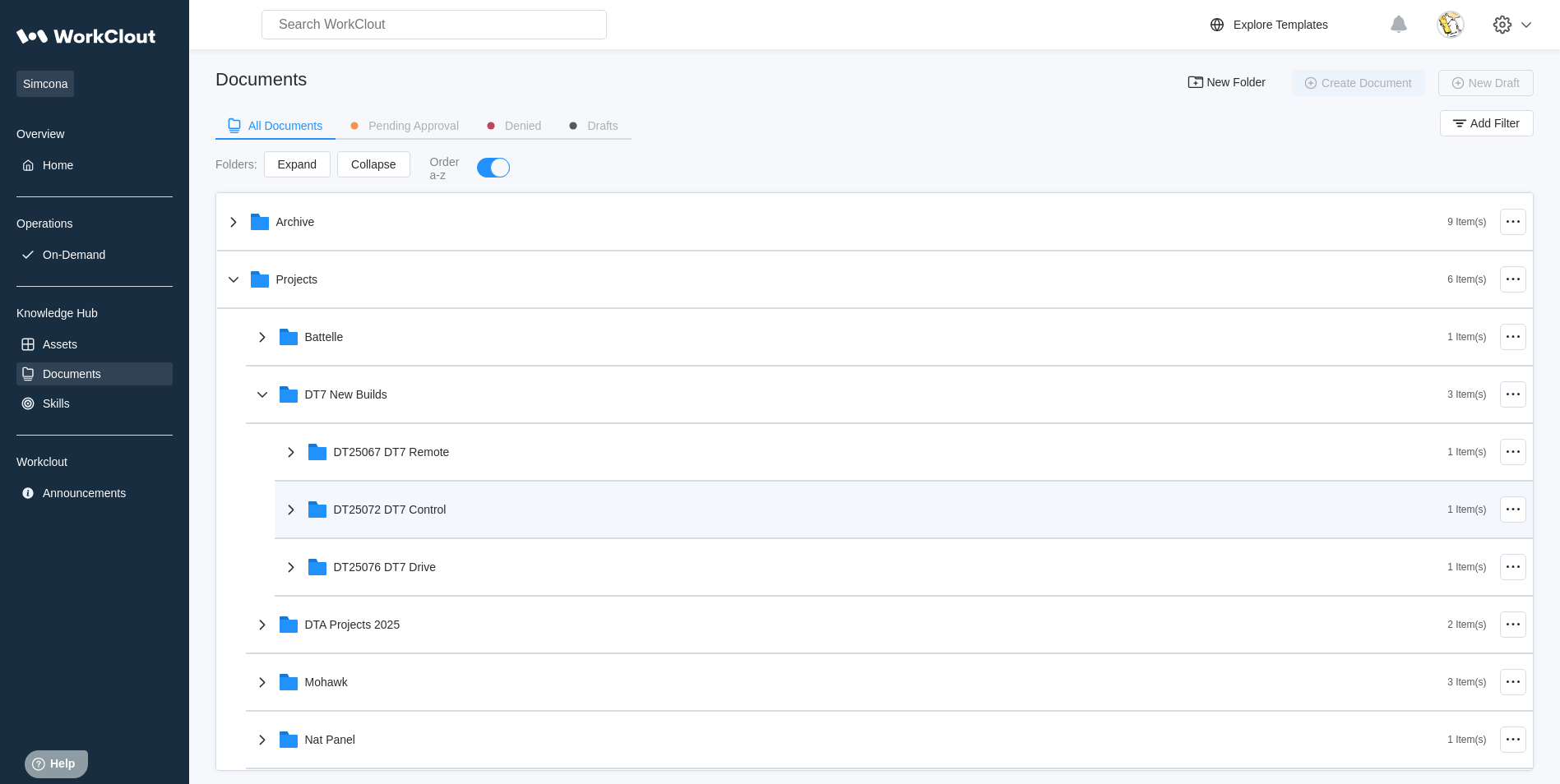
click at [433, 514] on div "DT25072 DT7 Control" at bounding box center [390, 510] width 113 height 14
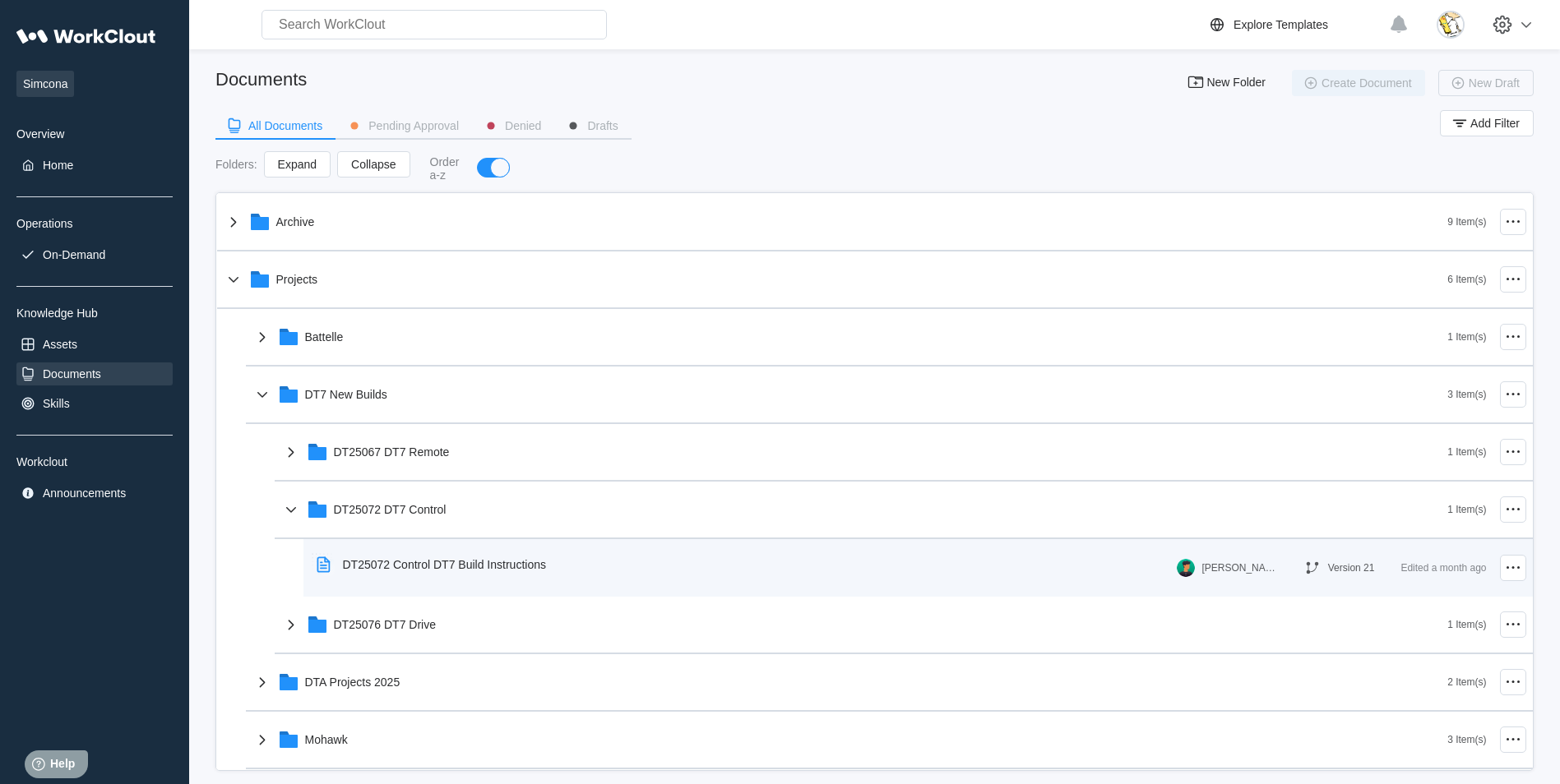
click at [435, 569] on div "DT25072 Control DT7 Build Instructions" at bounding box center [445, 565] width 203 height 14
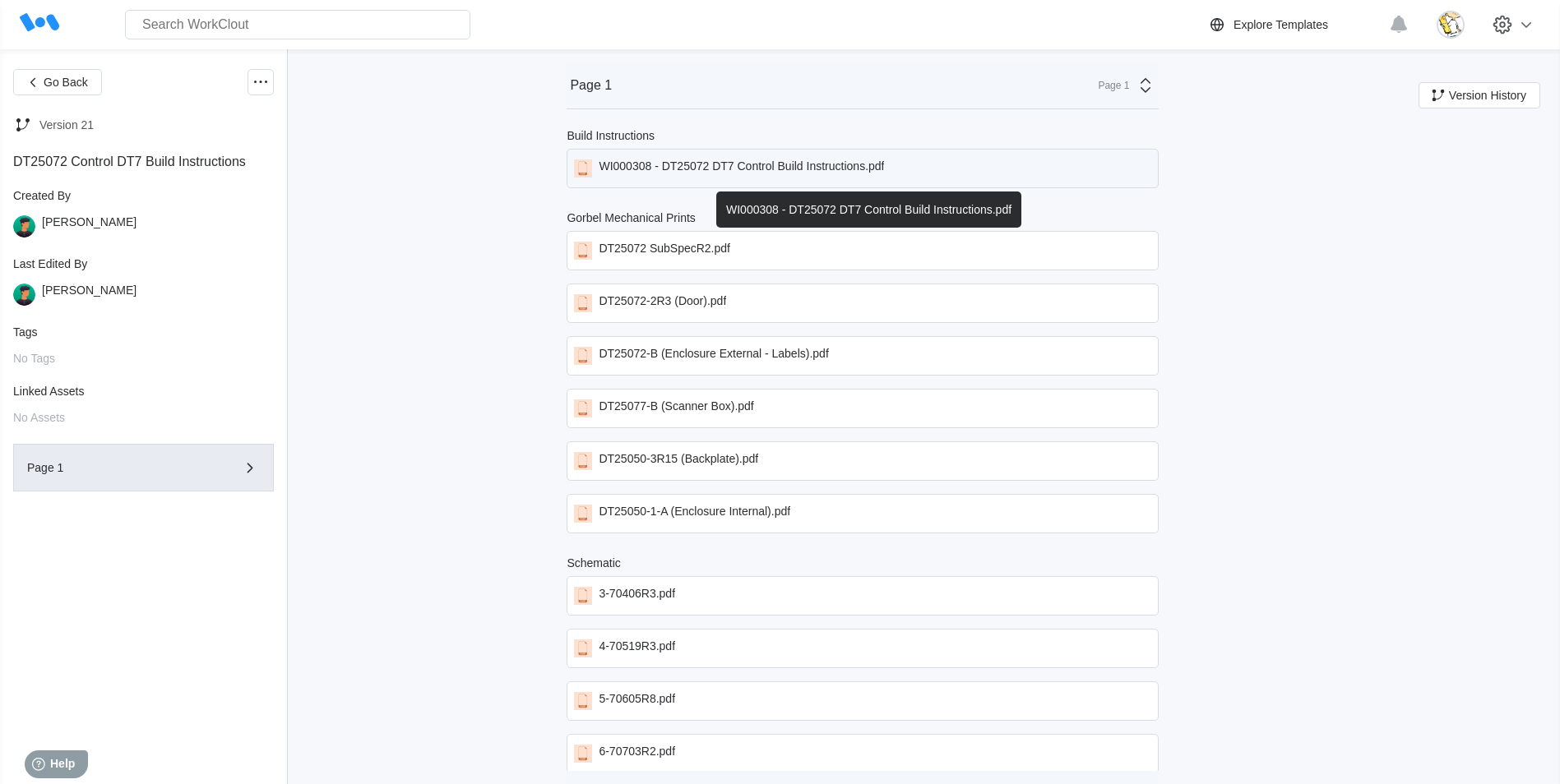
click at [761, 162] on div "WI000308 - DT25072 DT7 Control Build Instructions.pdf" at bounding box center [741, 168] width 285 height 18
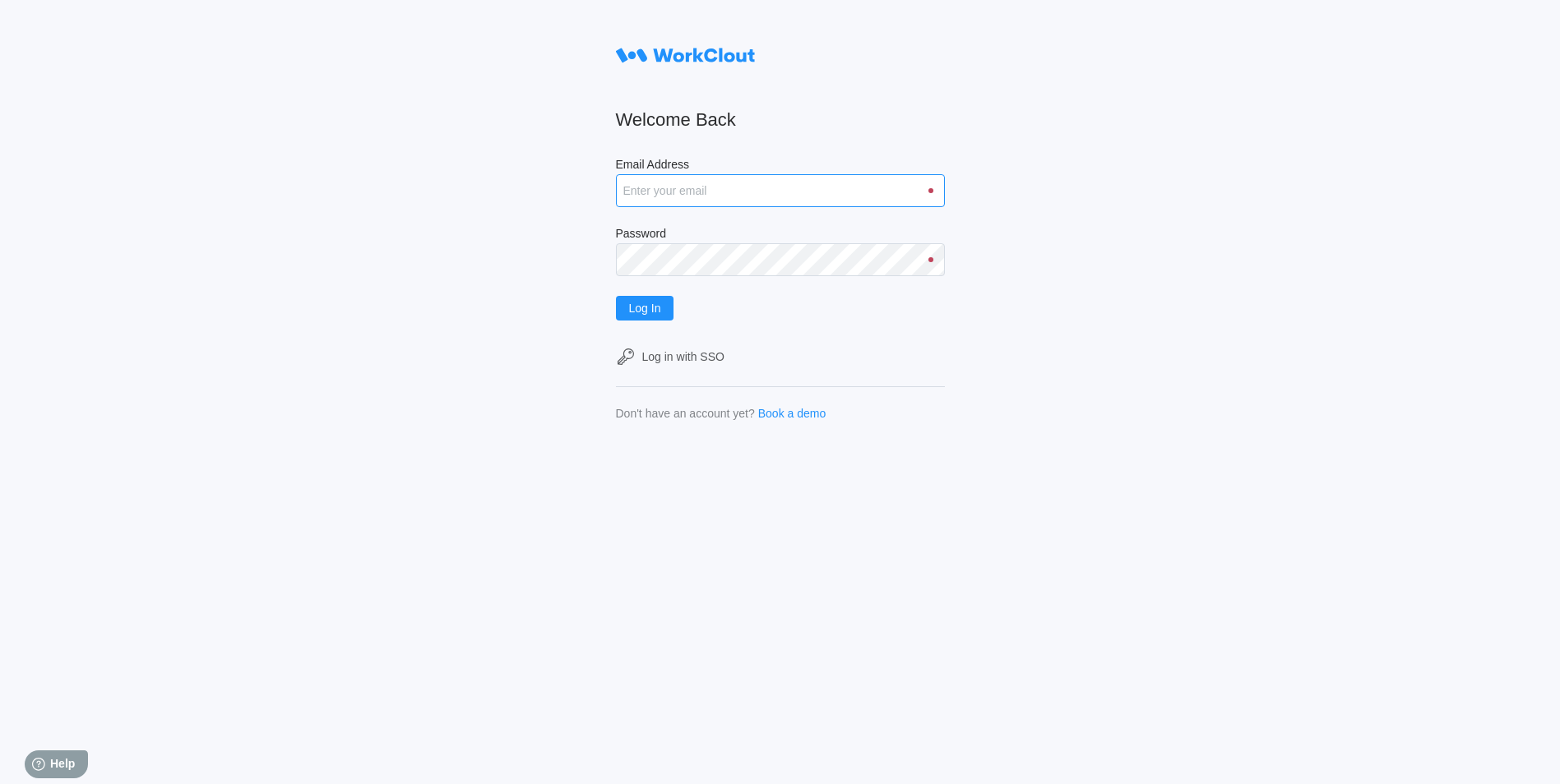
click at [679, 204] on input "Email Address" at bounding box center [780, 190] width 329 height 33
type input "[EMAIL_ADDRESS][DOMAIN_NAME]"
drag, startPoint x: 689, startPoint y: 213, endPoint x: 246, endPoint y: 188, distance: 443.7
click at [255, 190] on div "Welcome Back Email Address dmiller@mailinator.com Password Log In Log in with S…" at bounding box center [780, 392] width 1560 height 784
type input "justinsampel@gmail.com"
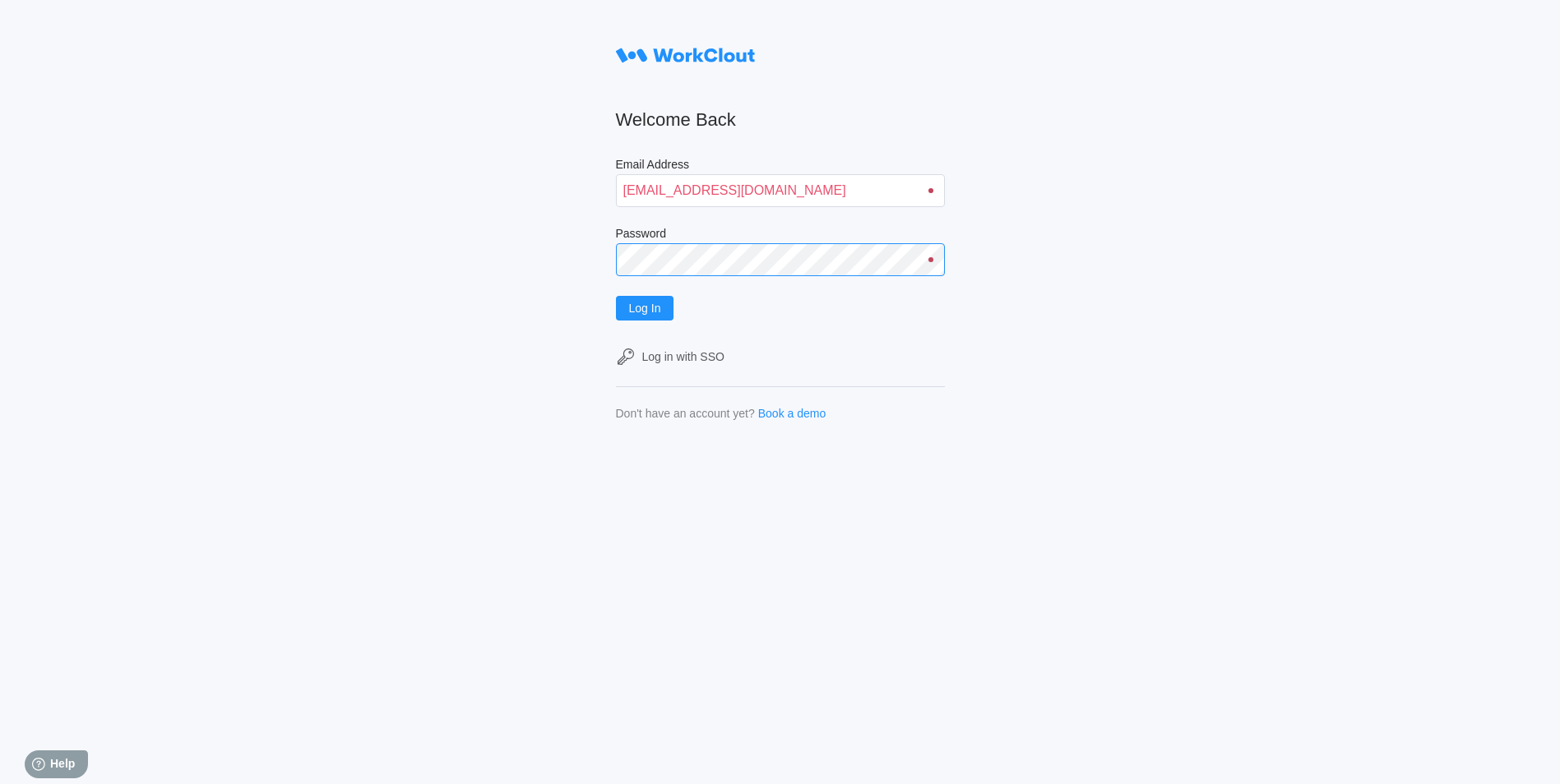
click at [616, 296] on button "Log In" at bounding box center [644, 308] width 58 height 25
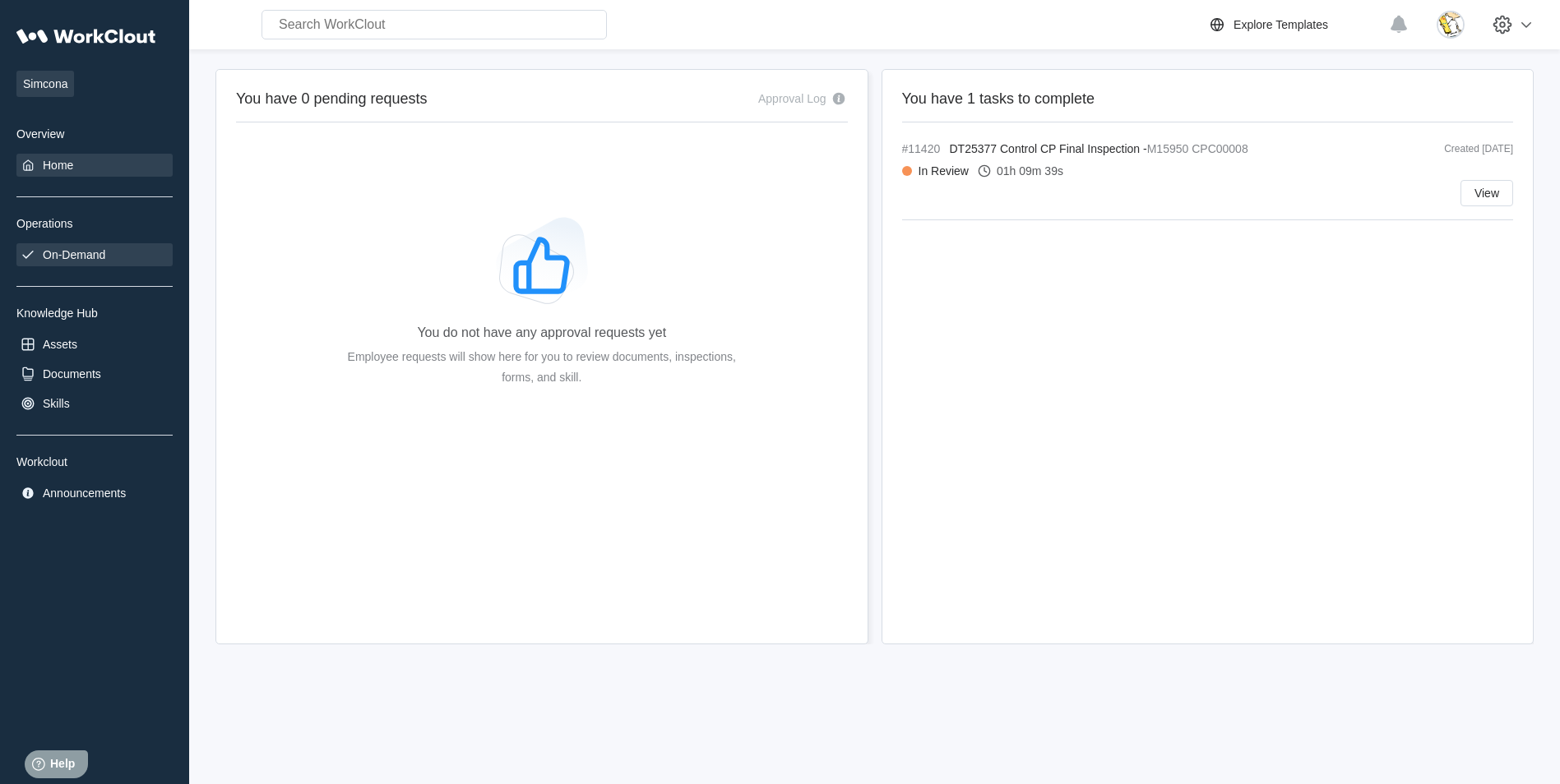
click at [58, 244] on div "On-Demand" at bounding box center [94, 254] width 157 height 23
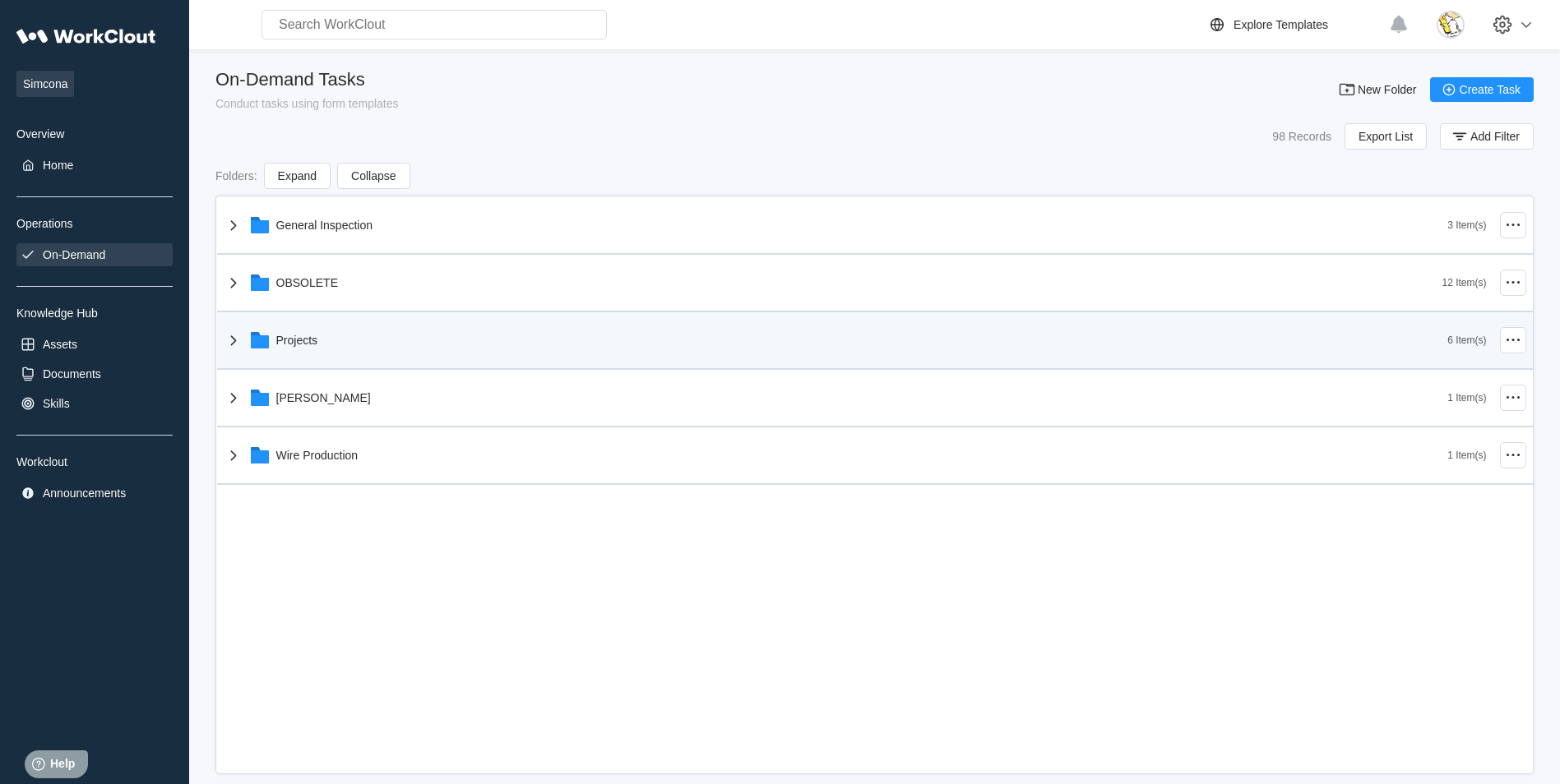
click at [312, 346] on div "Projects" at bounding box center [297, 340] width 42 height 14
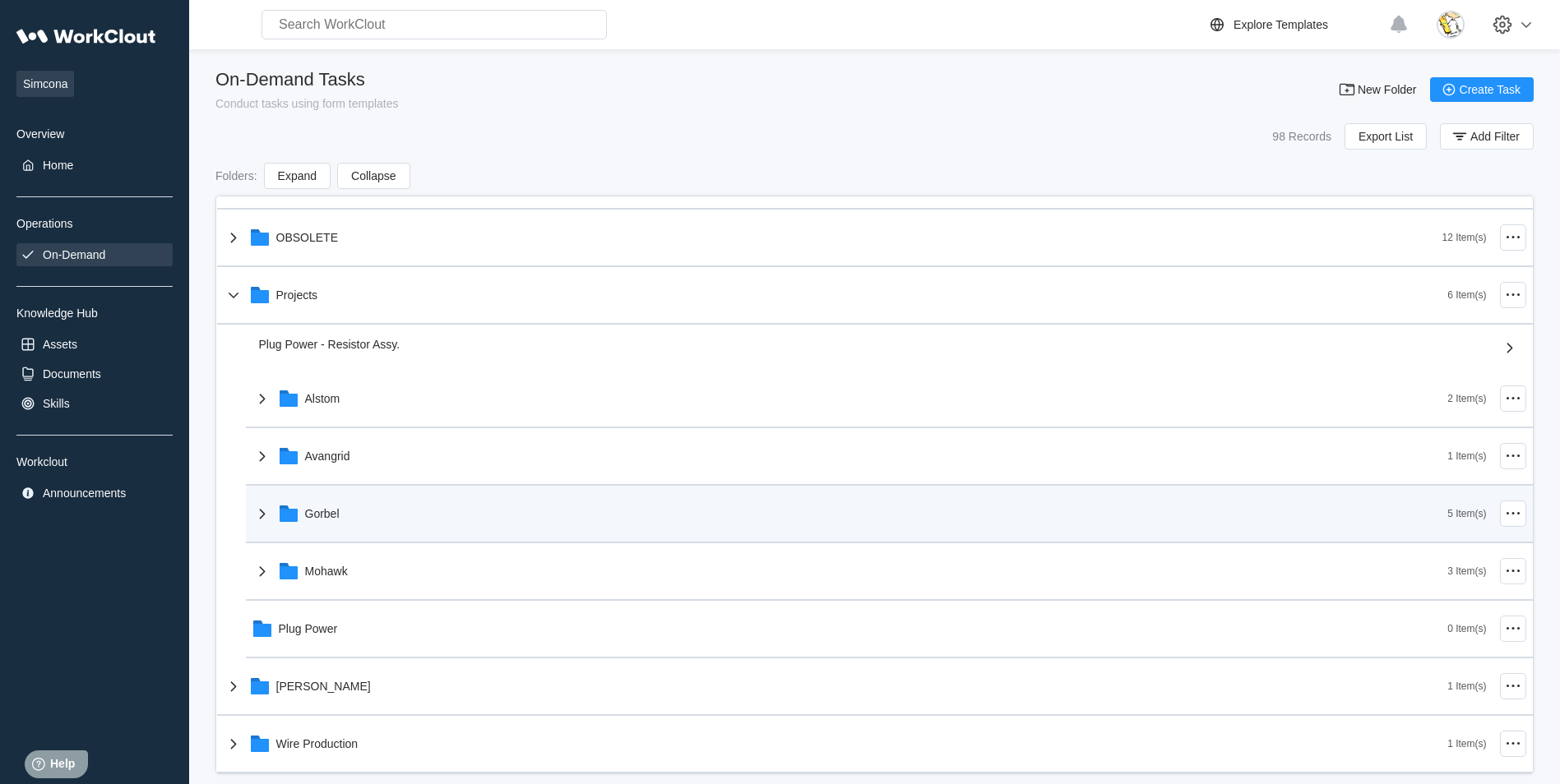
click at [375, 505] on div "Gorbel" at bounding box center [850, 514] width 1196 height 43
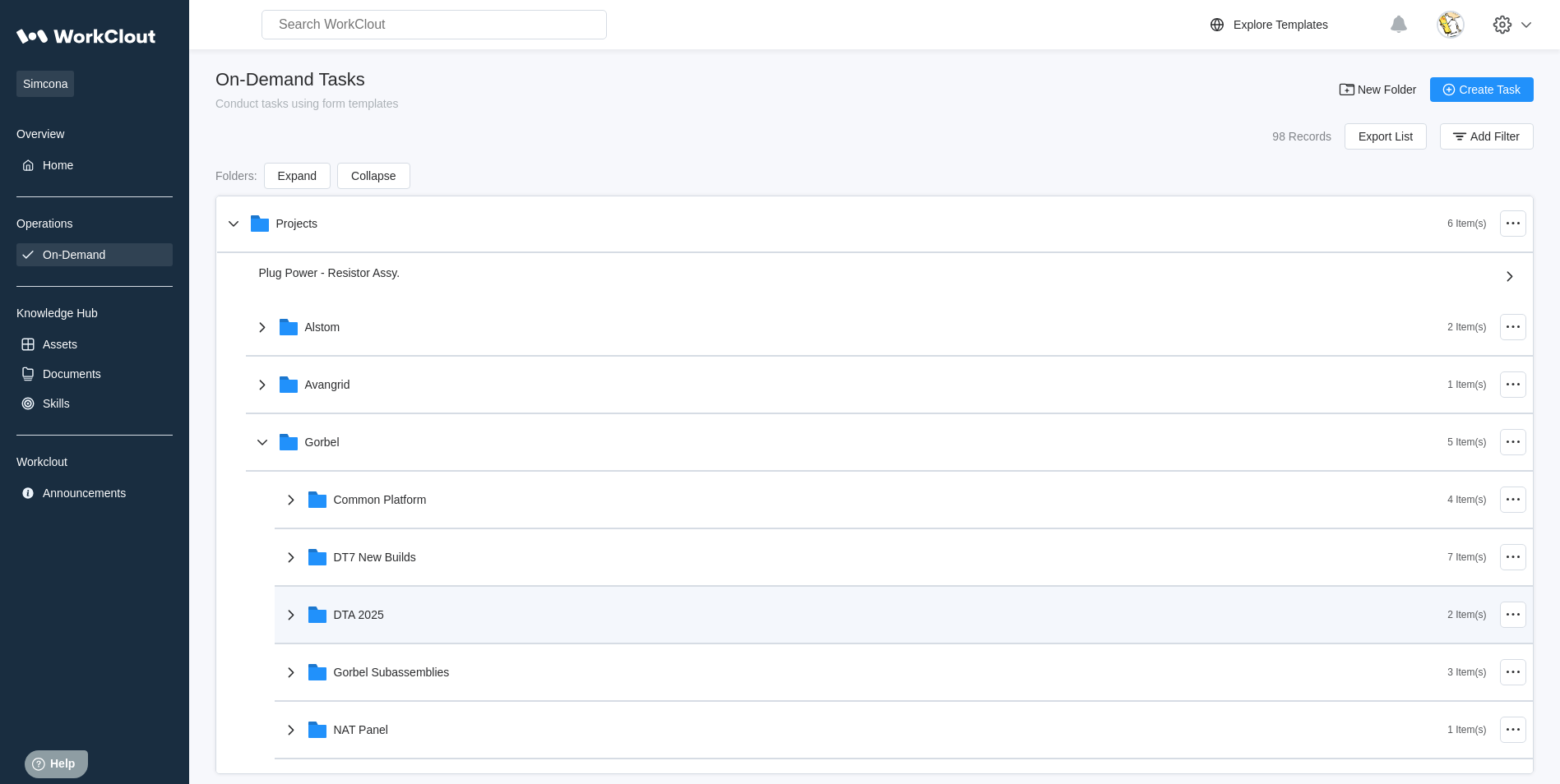
scroll to position [210, 0]
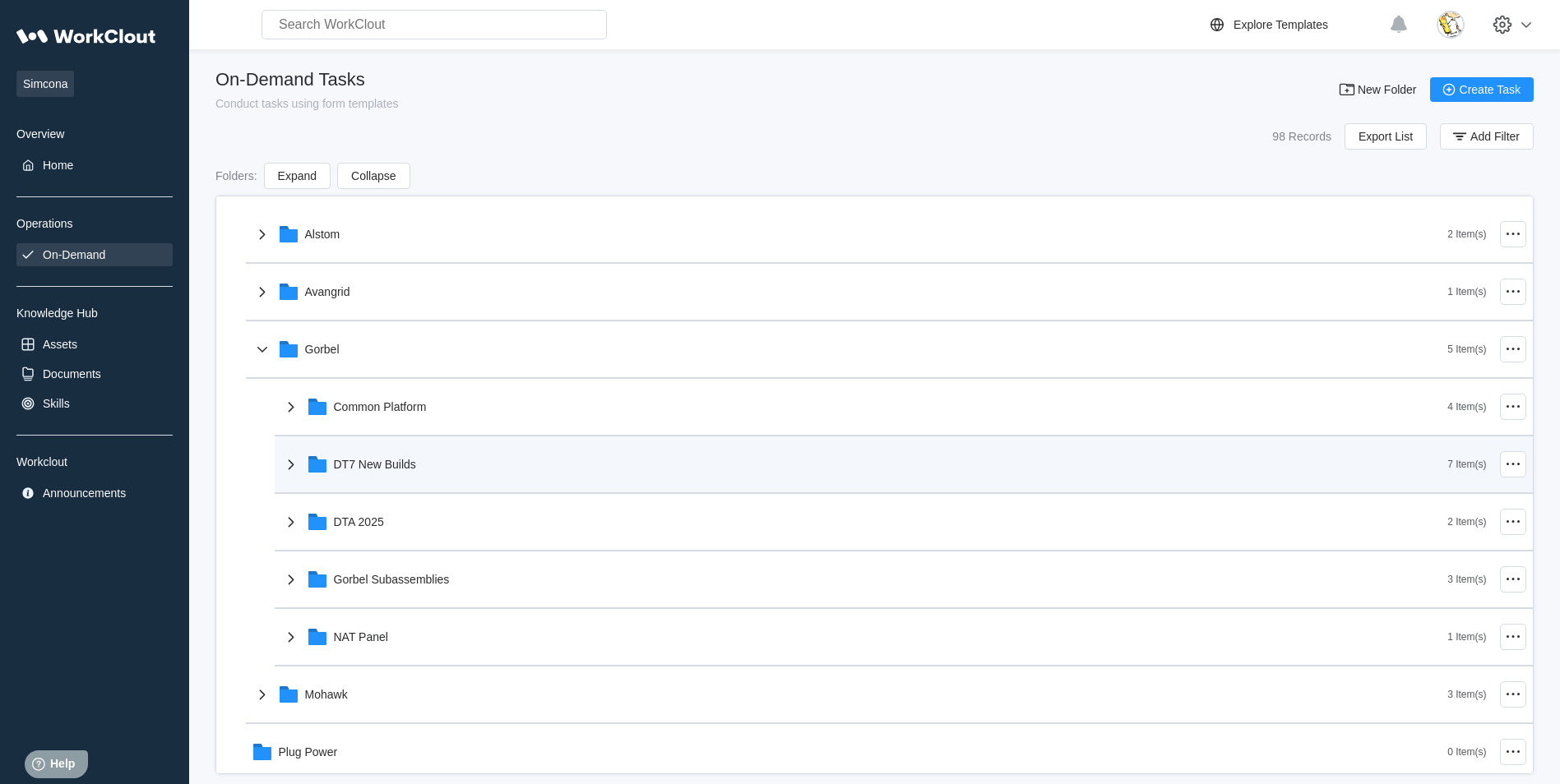
click at [442, 457] on div "DT7 New Builds" at bounding box center [865, 464] width 1167 height 43
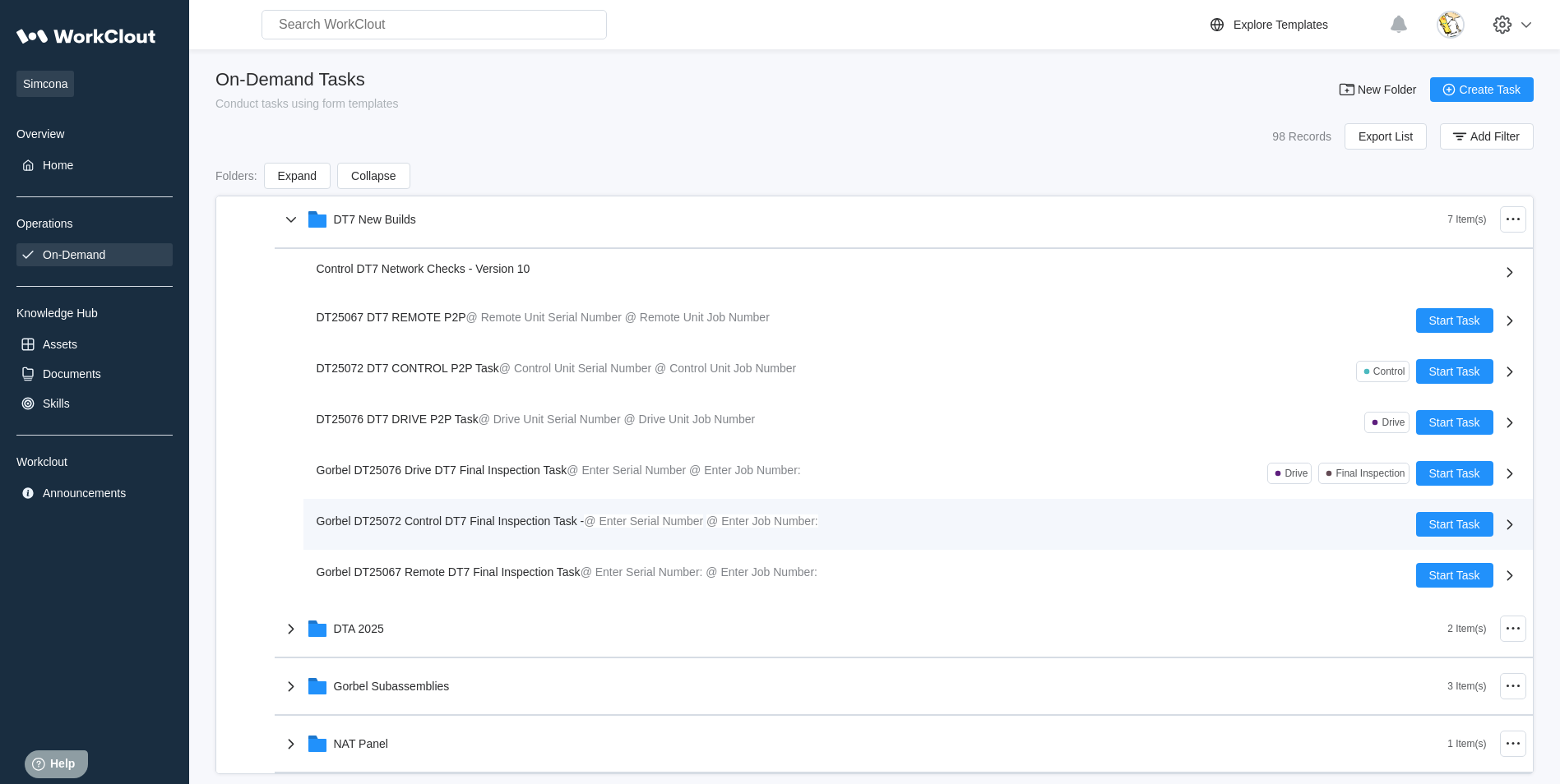
scroll to position [456, 0]
click at [516, 520] on span "Gorbel DT25072 Control DT7 Final Inspection Task -" at bounding box center [451, 520] width 268 height 14
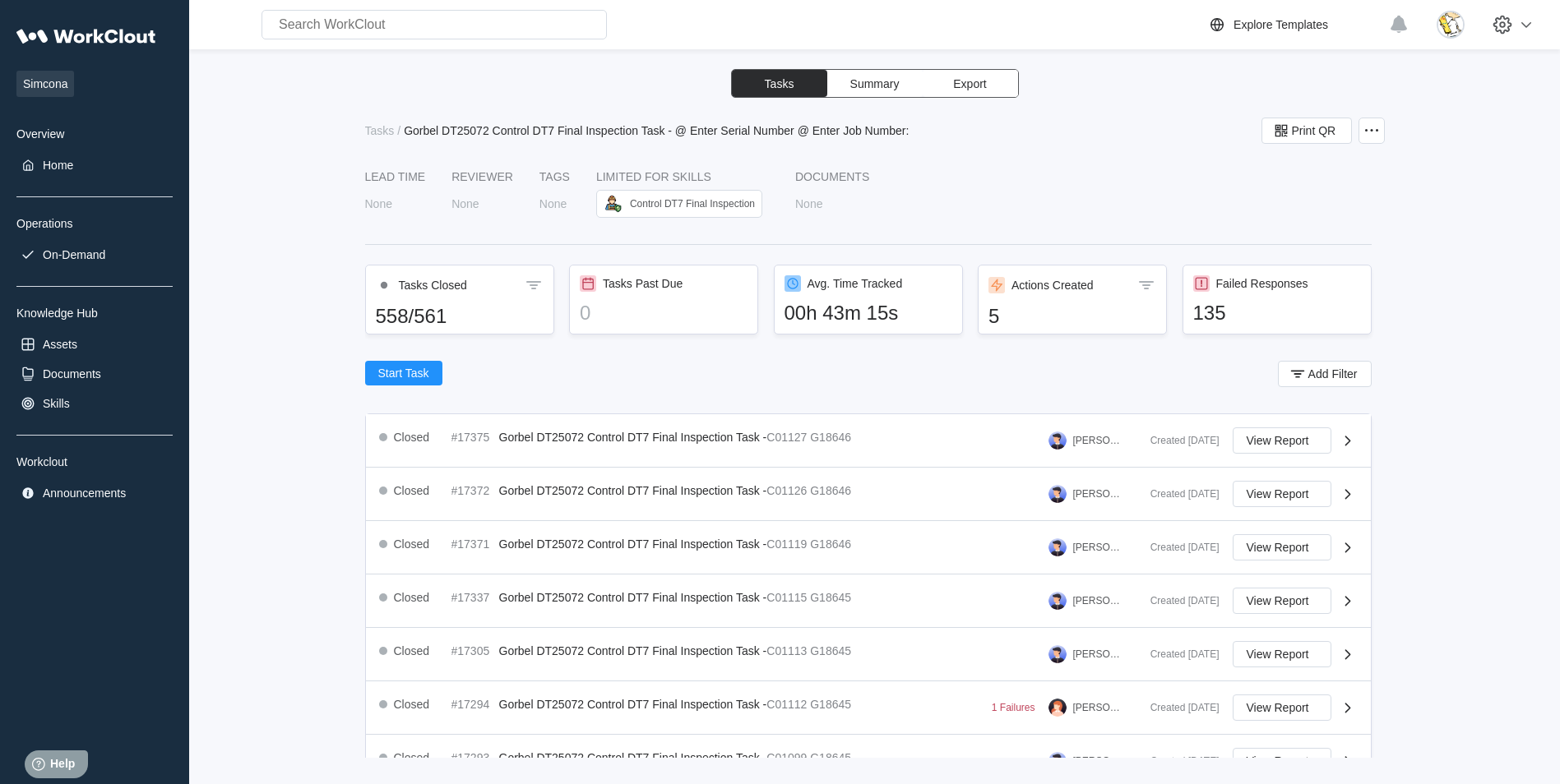
click at [366, 26] on input "text" at bounding box center [434, 25] width 346 height 30
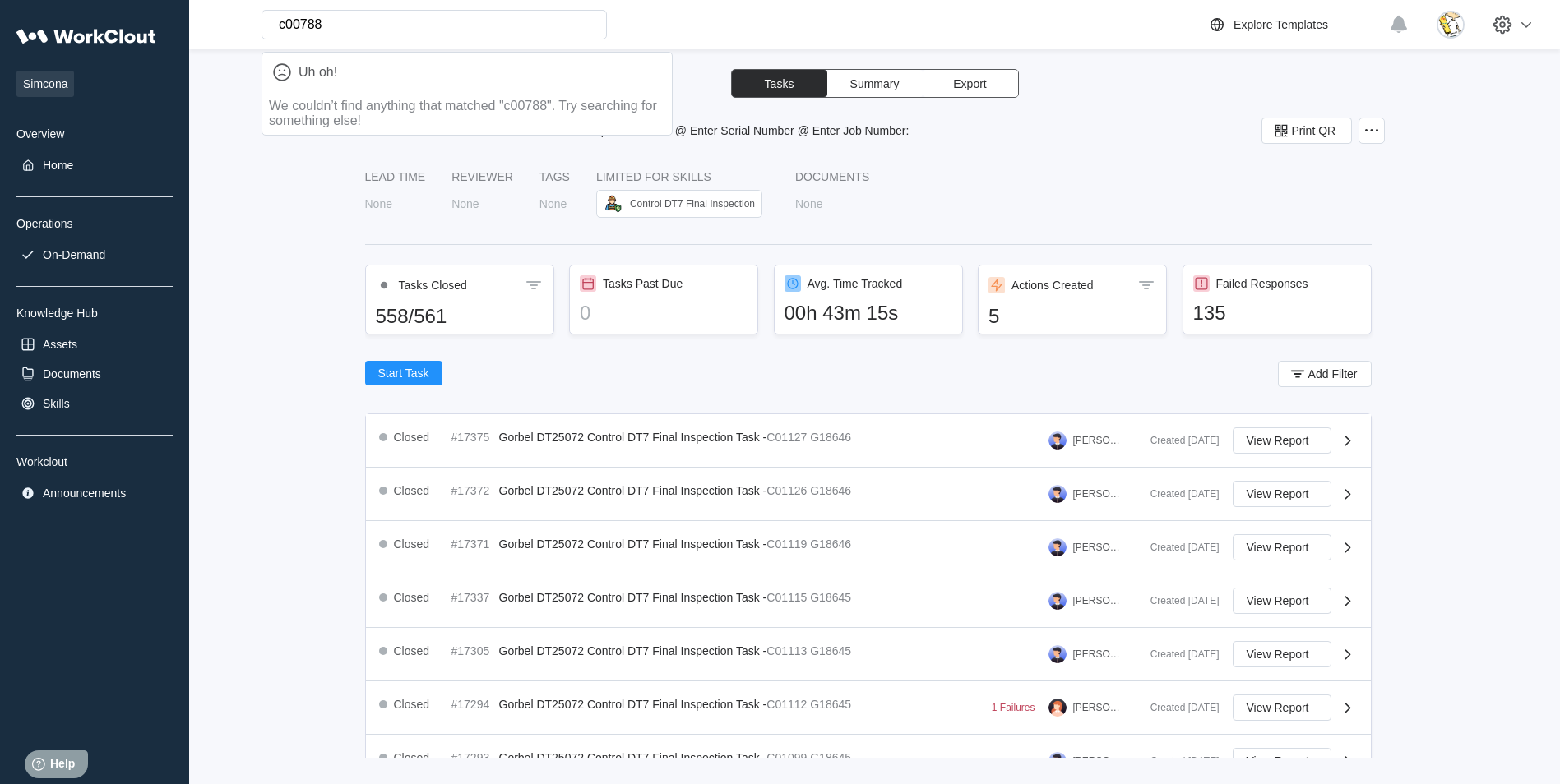
type input "c00788"
drag, startPoint x: 1132, startPoint y: 162, endPoint x: 1339, endPoint y: 160, distance: 207.0
click at [1150, 163] on div "Tasks Summary Export Tasks / Gorbel DT25072 Control DT7 Final Inspection Task -…" at bounding box center [875, 414] width 1020 height 689
click at [1370, 129] on icon at bounding box center [1371, 130] width 19 height 19
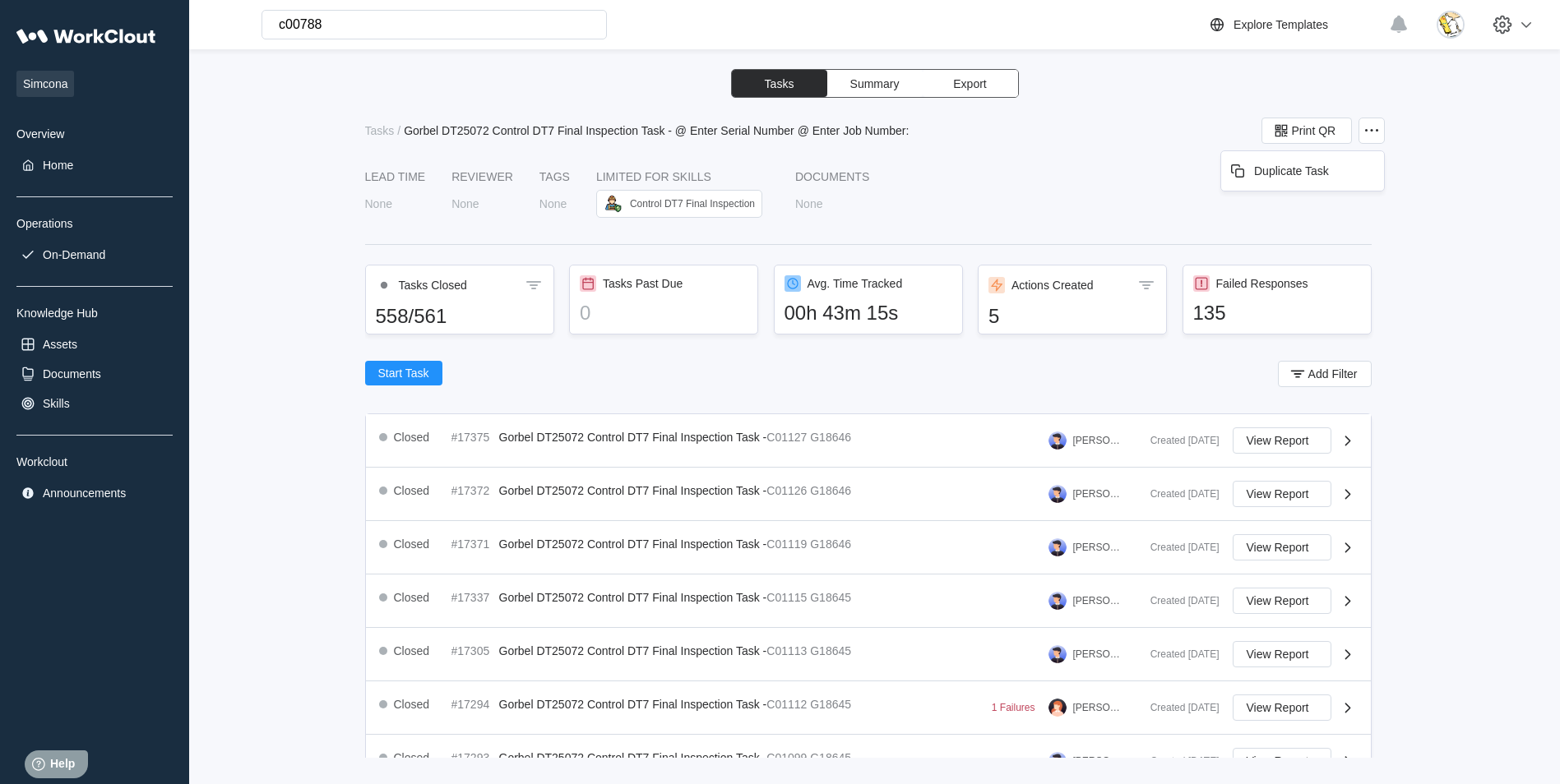
click at [1095, 216] on div "LEAD TIME None Reviewer None Tags None LIMITED FOR SKILLS Control DT7 Final Ins…" at bounding box center [868, 201] width 1007 height 61
click at [1319, 366] on button "Add Filter" at bounding box center [1325, 373] width 94 height 26
click at [916, 434] on div "Status" at bounding box center [872, 439] width 154 height 23
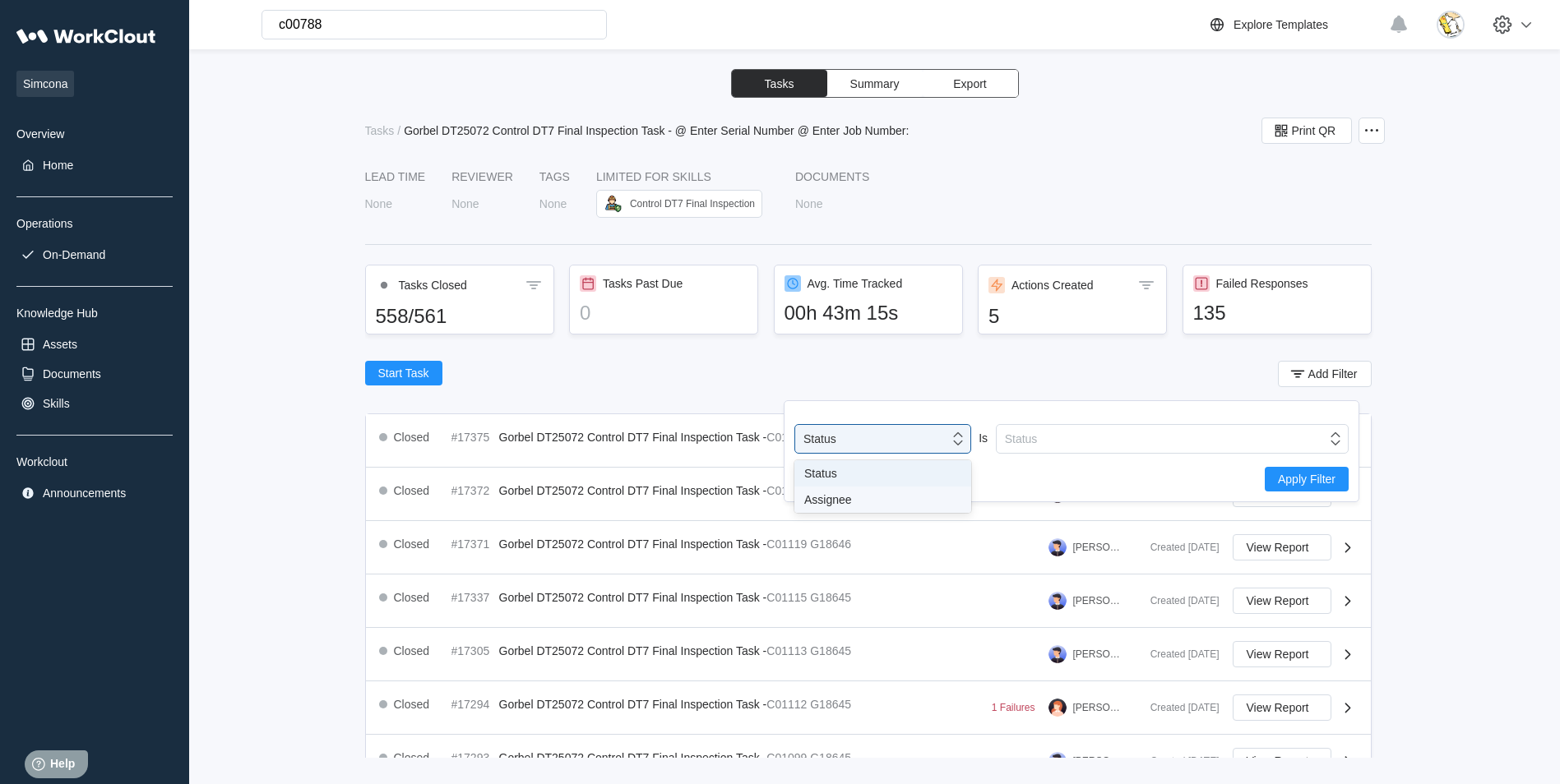
click at [876, 498] on div "Assignee" at bounding box center [882, 500] width 157 height 14
click at [1090, 439] on div "Assignee" at bounding box center [1161, 439] width 329 height 23
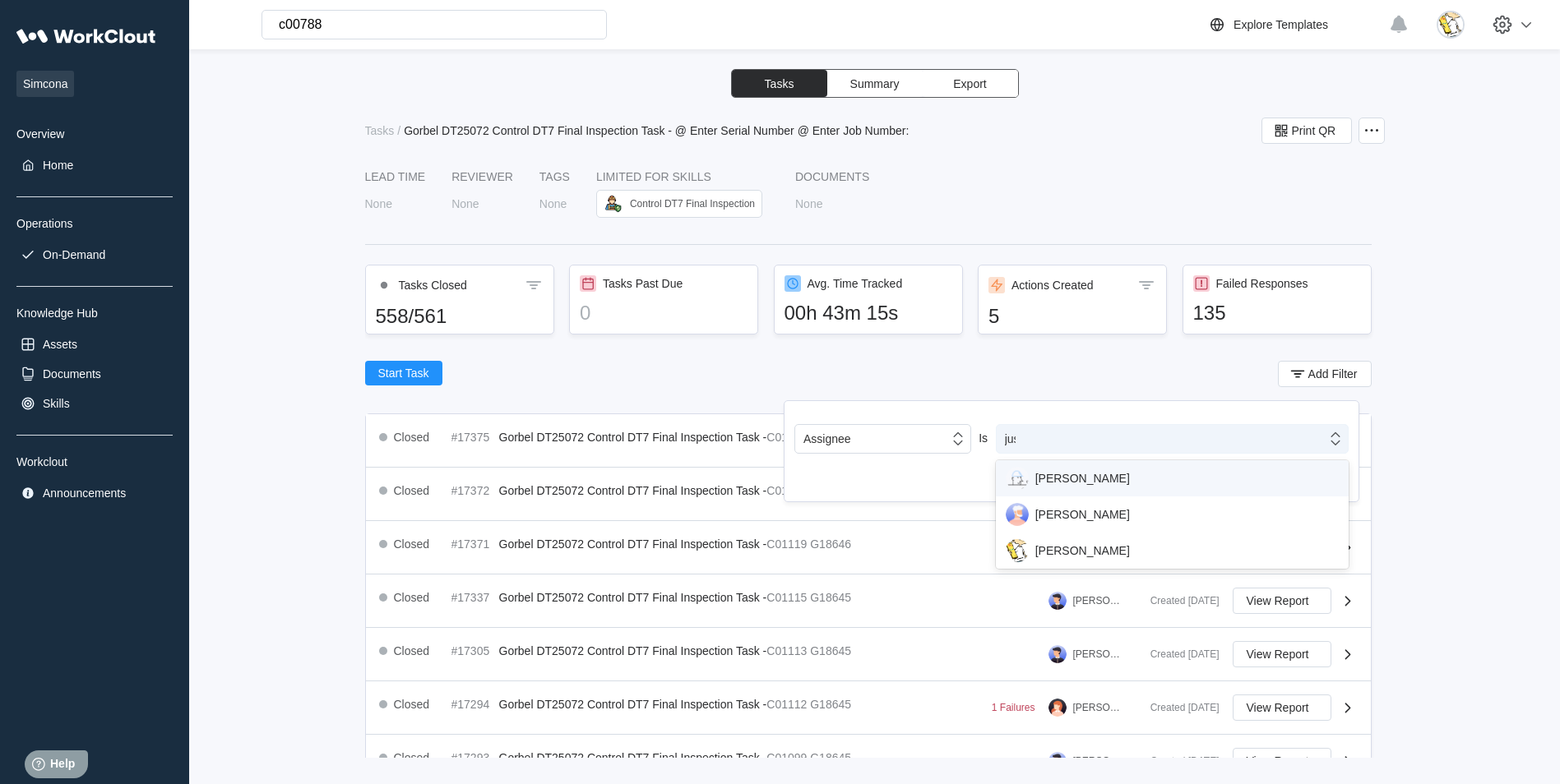
type input "just"
click at [1085, 482] on div "[PERSON_NAME]" at bounding box center [1172, 478] width 333 height 23
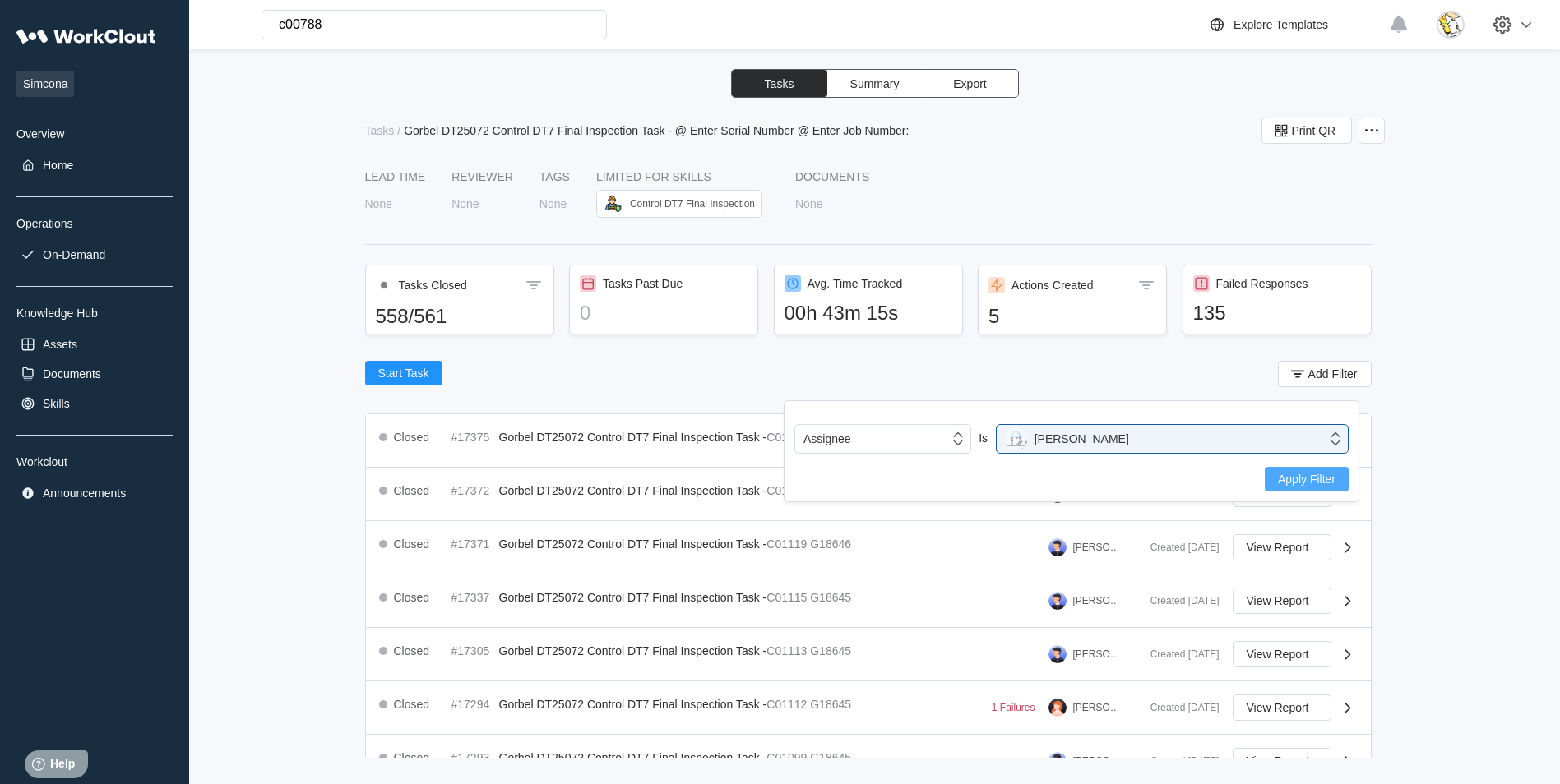
click at [1321, 478] on span "Apply Filter" at bounding box center [1307, 479] width 58 height 12
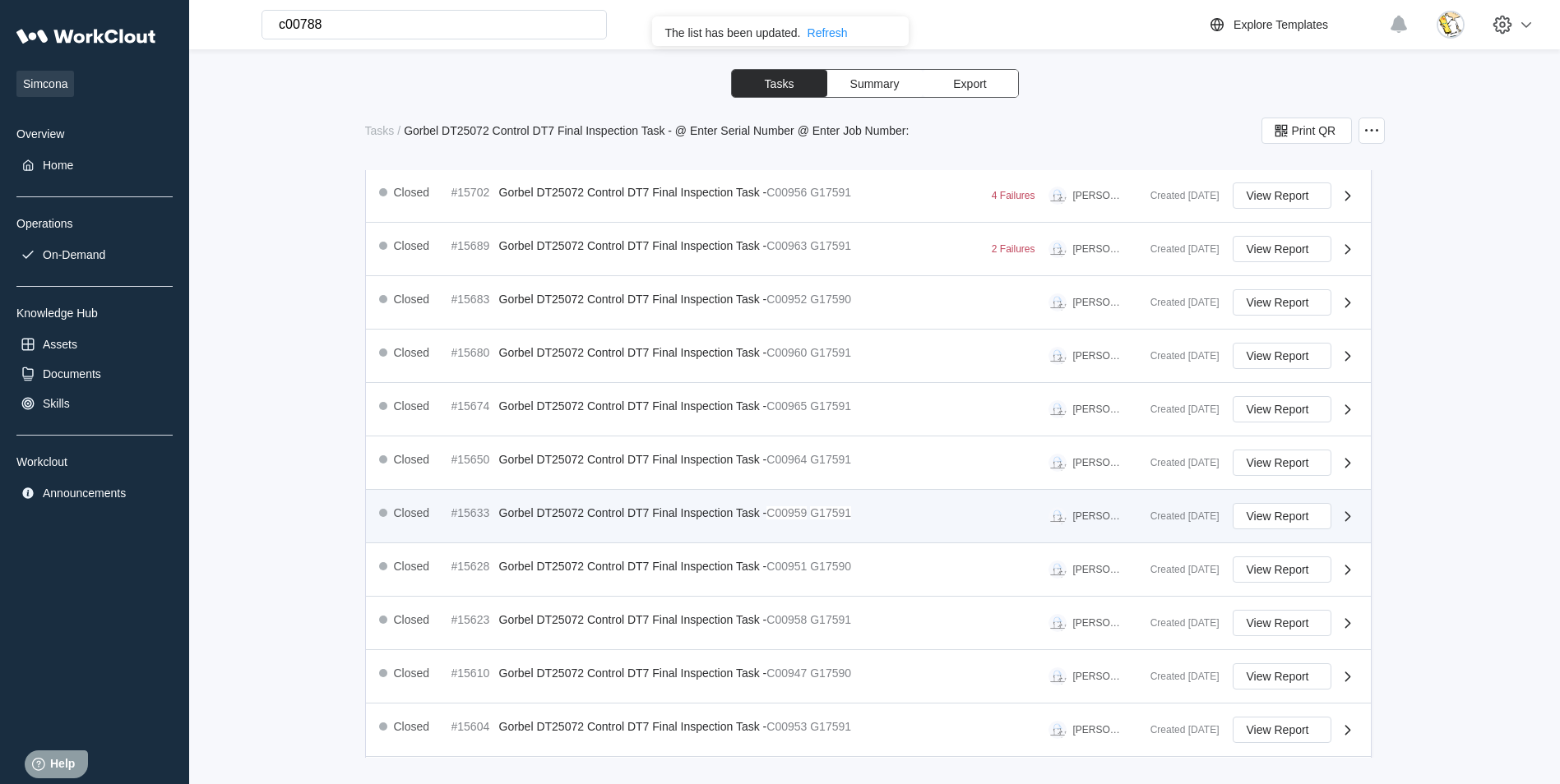
scroll to position [539, 0]
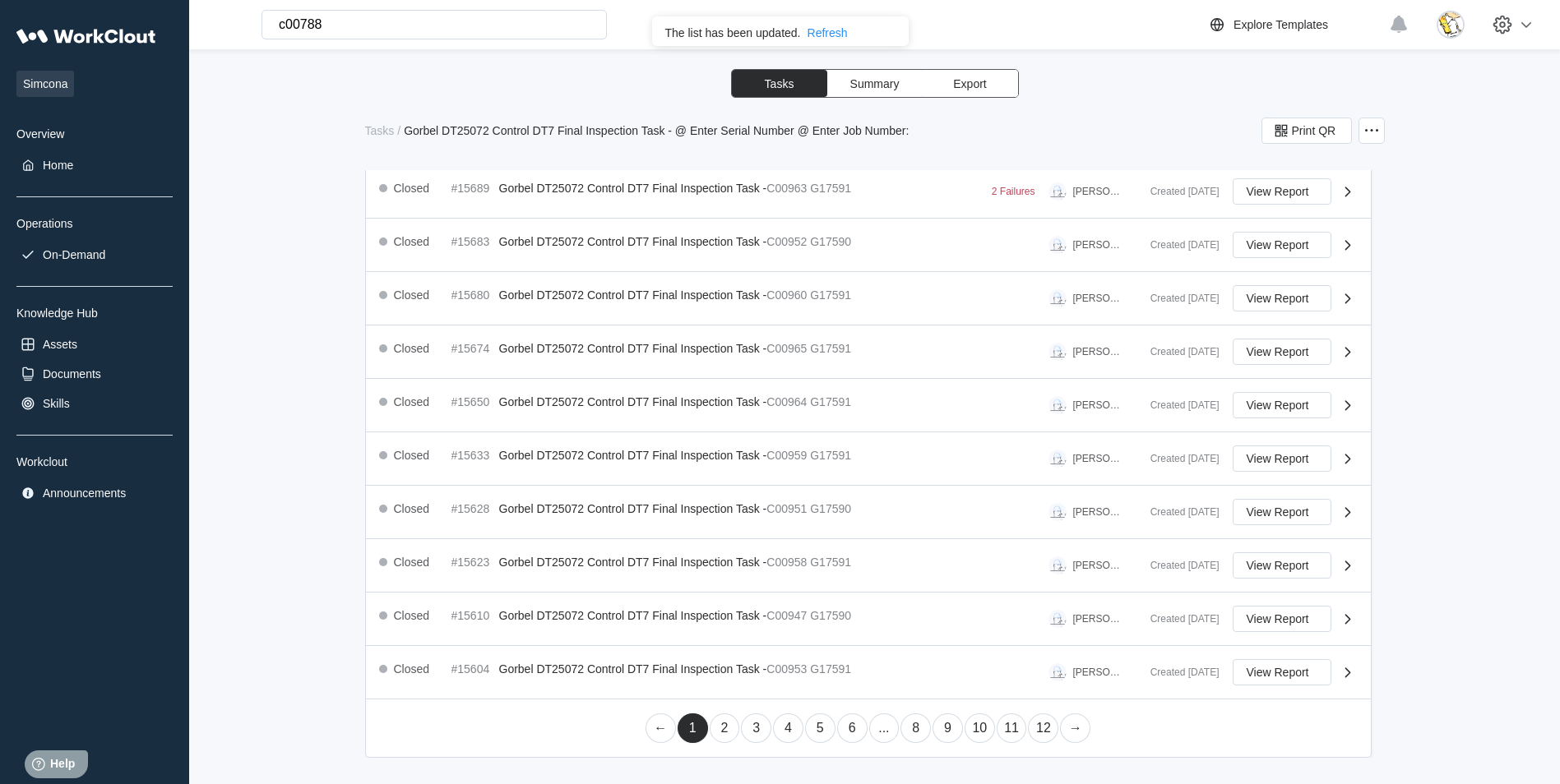
click at [759, 727] on link "3" at bounding box center [756, 728] width 30 height 30
click at [786, 729] on link "4" at bounding box center [788, 728] width 30 height 30
click at [814, 728] on link "5" at bounding box center [821, 728] width 30 height 30
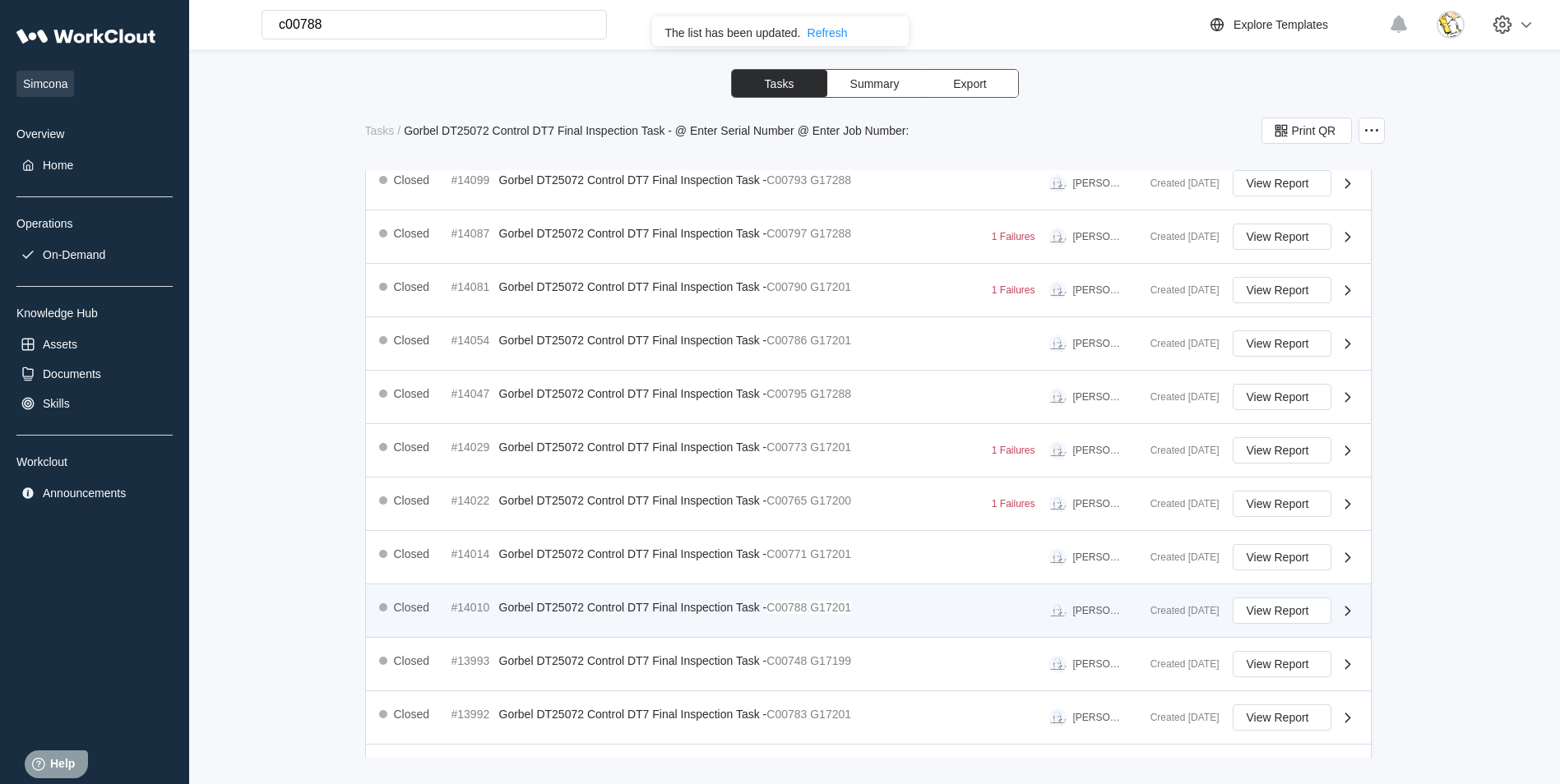
scroll to position [494, 0]
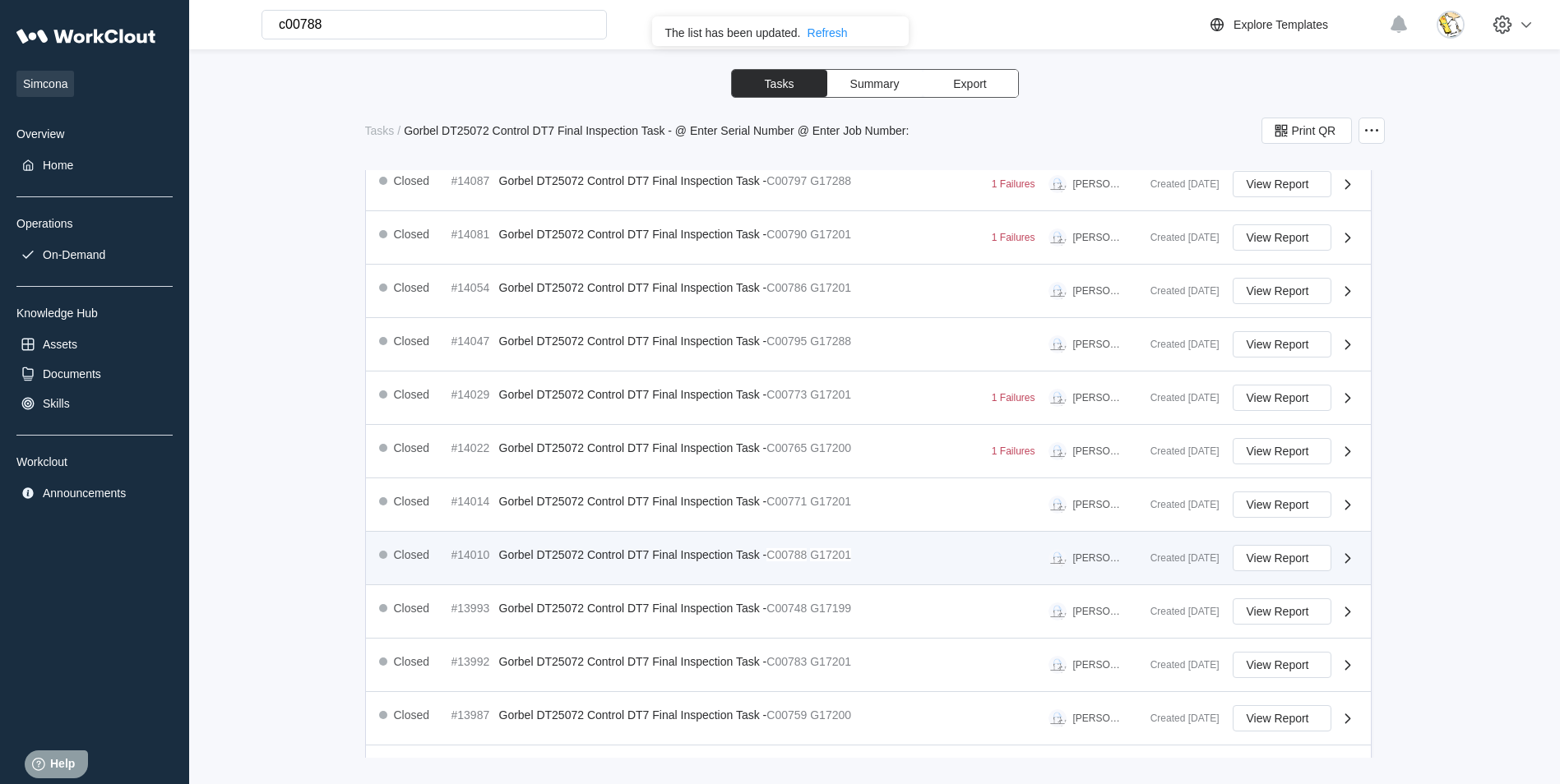
click at [869, 558] on div "Closed #14010 Gorbel DT25072 Control DT7 Final Inspection Task - C00788 G17201 …" at bounding box center [758, 558] width 758 height 26
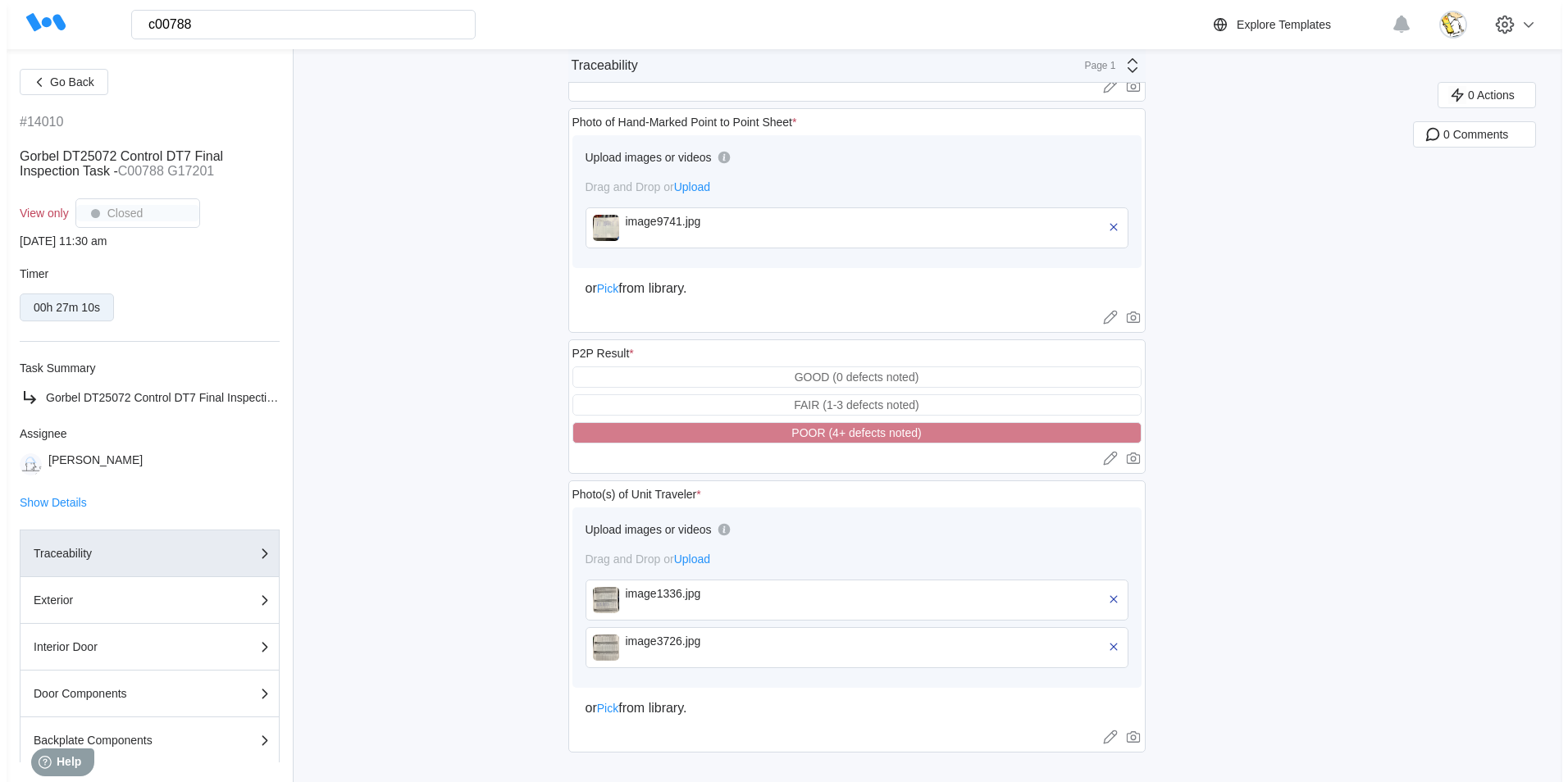
scroll to position [1045, 0]
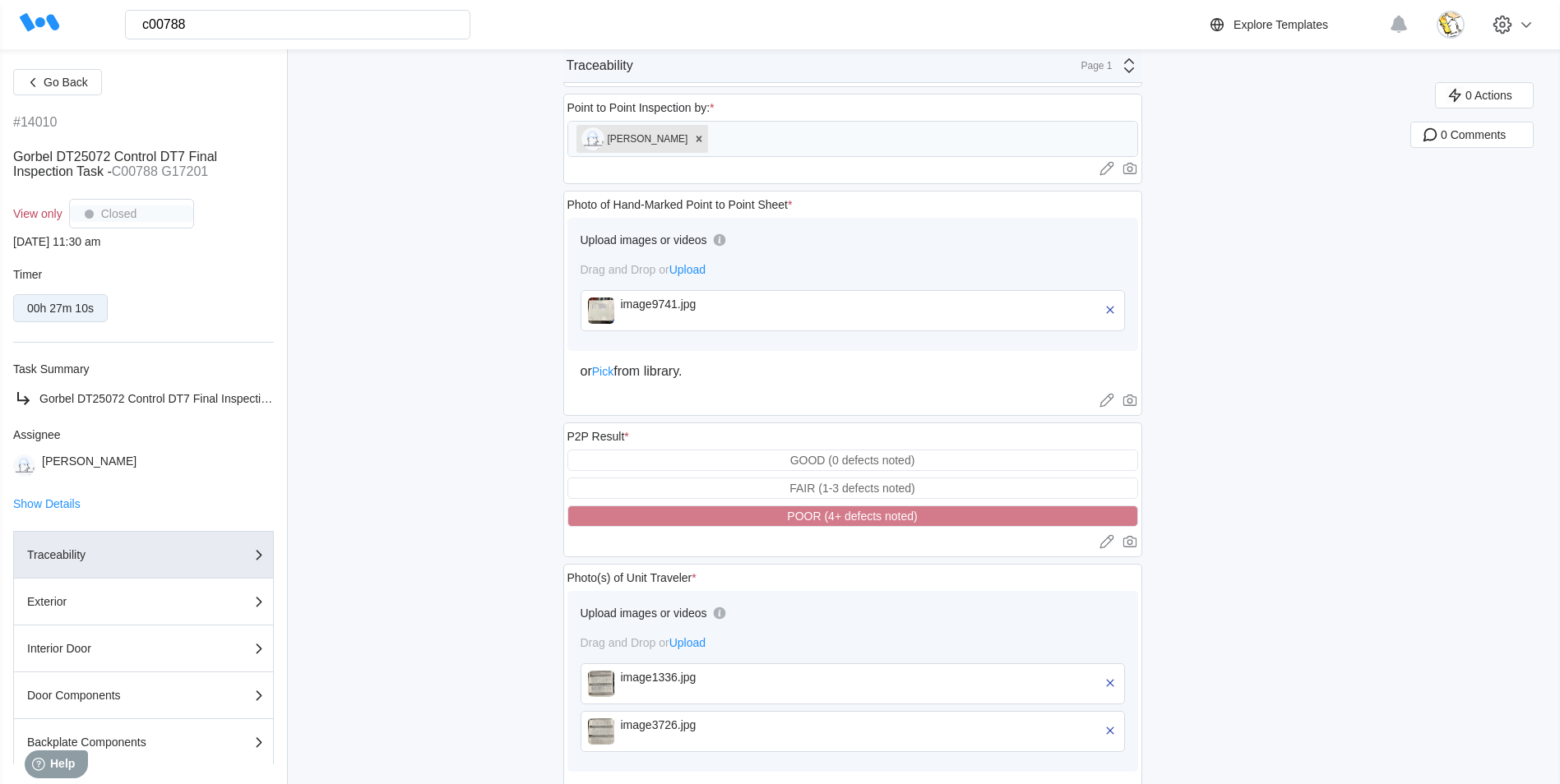
click at [661, 312] on div "image9741.jpg" at bounding box center [715, 311] width 189 height 26
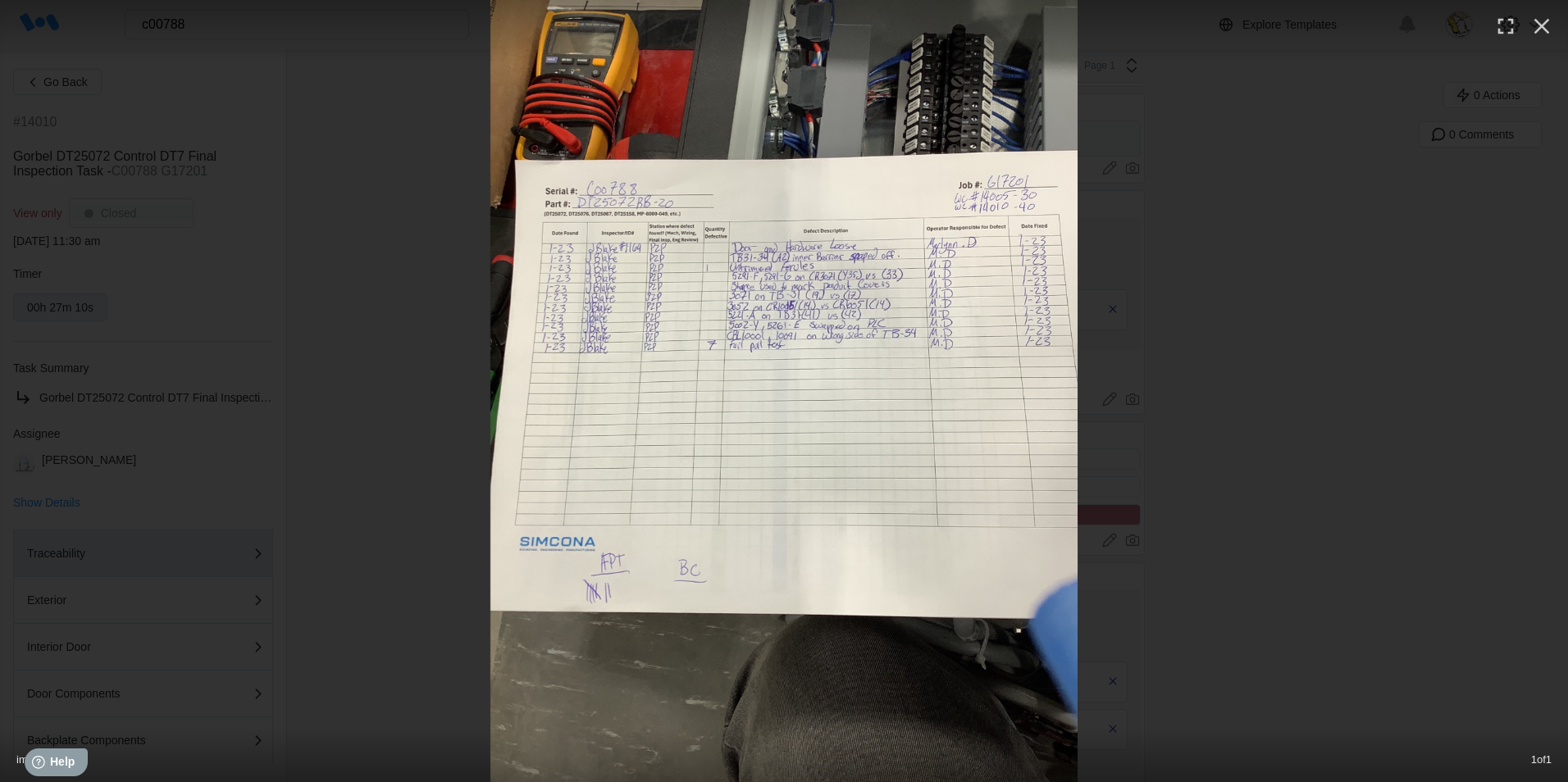
click at [952, 290] on img at bounding box center [784, 391] width 587 height 782
drag, startPoint x: 859, startPoint y: 265, endPoint x: 794, endPoint y: 372, distance: 125.2
click at [794, 372] on img at bounding box center [784, 391] width 587 height 782
